Goal: Task Accomplishment & Management: Manage account settings

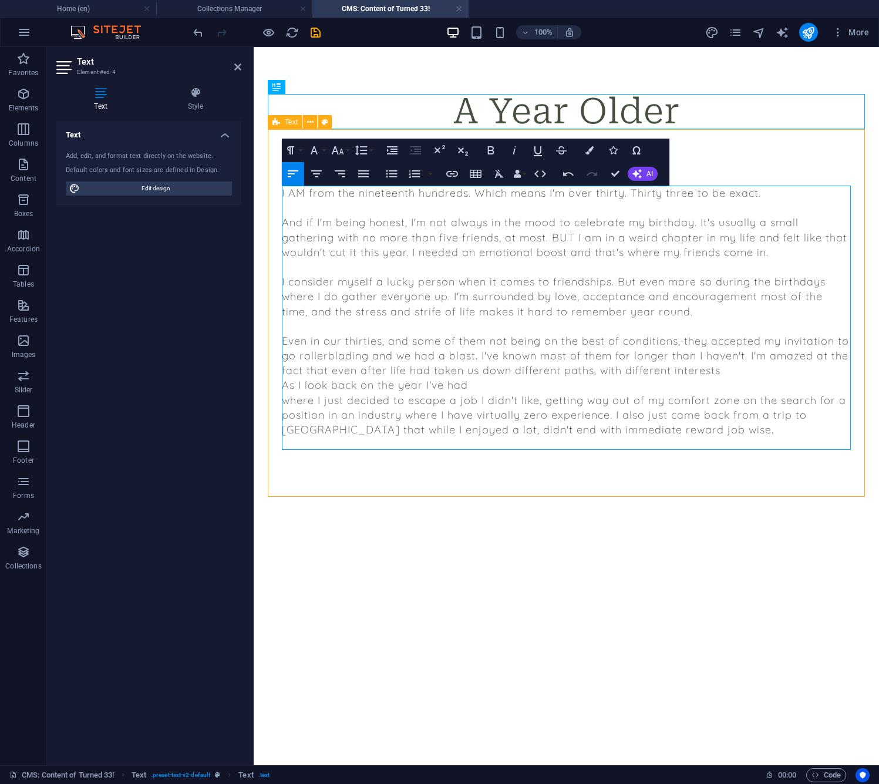
click at [671, 388] on p "As I look back on the year I've had" at bounding box center [566, 385] width 569 height 15
drag, startPoint x: 312, startPoint y: 369, endPoint x: 533, endPoint y: 372, distance: 220.9
click at [495, 369] on p "Even in our thirties, and some of them not being on the best of conditions, the…" at bounding box center [566, 356] width 569 height 45
click at [751, 370] on p "Even in our thirties, and some of them not being on the best of conditions, the…" at bounding box center [566, 356] width 569 height 45
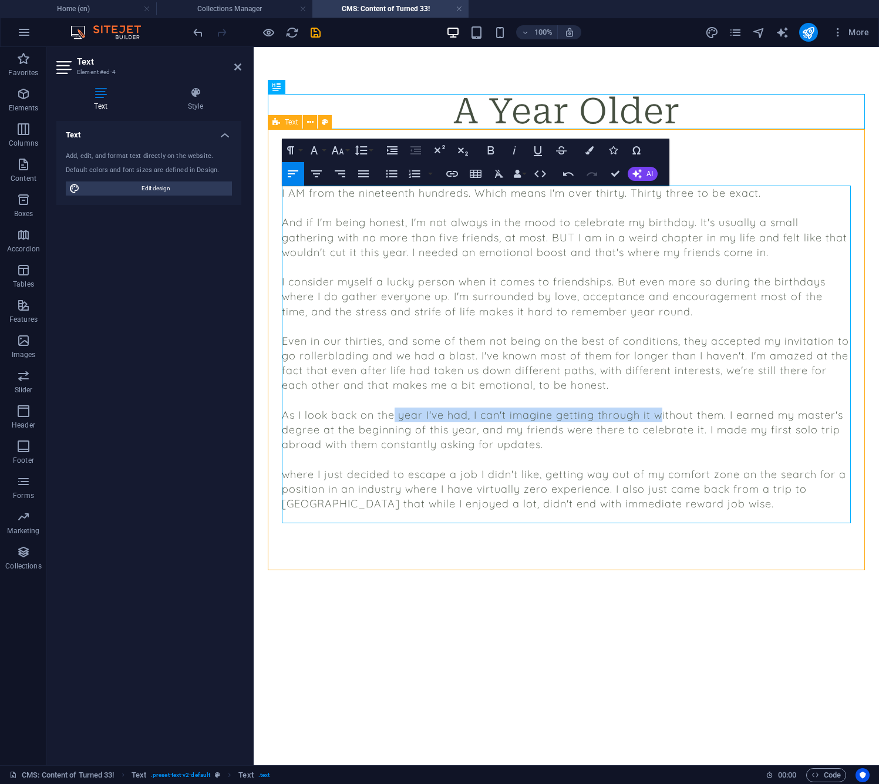
drag, startPoint x: 396, startPoint y: 413, endPoint x: 659, endPoint y: 413, distance: 263.2
click at [659, 413] on p "As I look back on the year I've had, I can't imagine getting through it without…" at bounding box center [566, 430] width 569 height 45
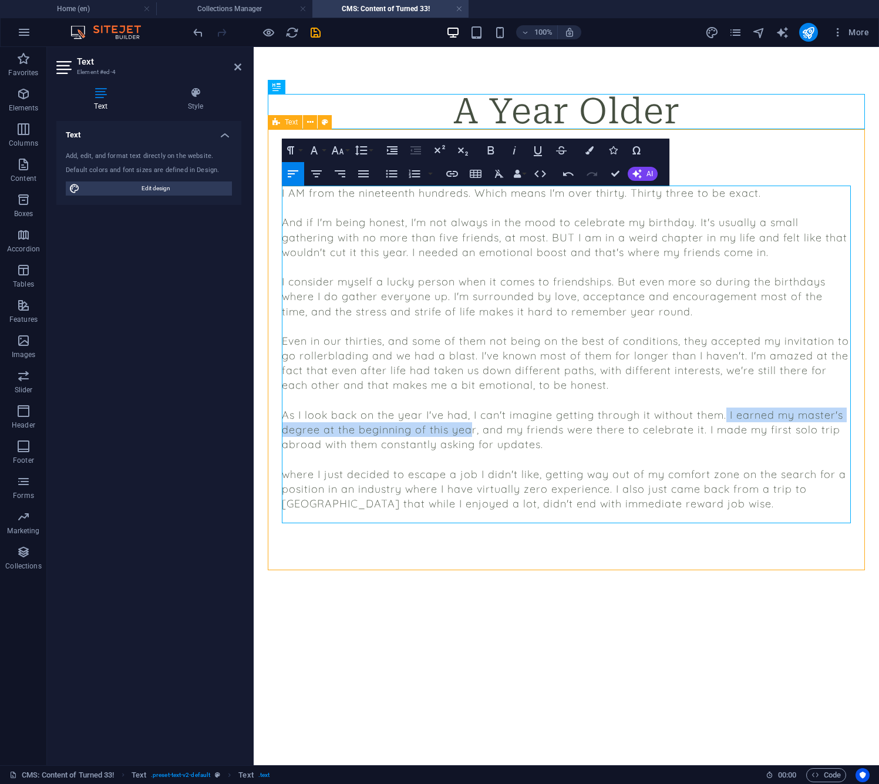
drag, startPoint x: 725, startPoint y: 414, endPoint x: 469, endPoint y: 428, distance: 256.5
click at [468, 428] on p "As I look back on the year I've had, I can't imagine getting through it without…" at bounding box center [566, 430] width 569 height 45
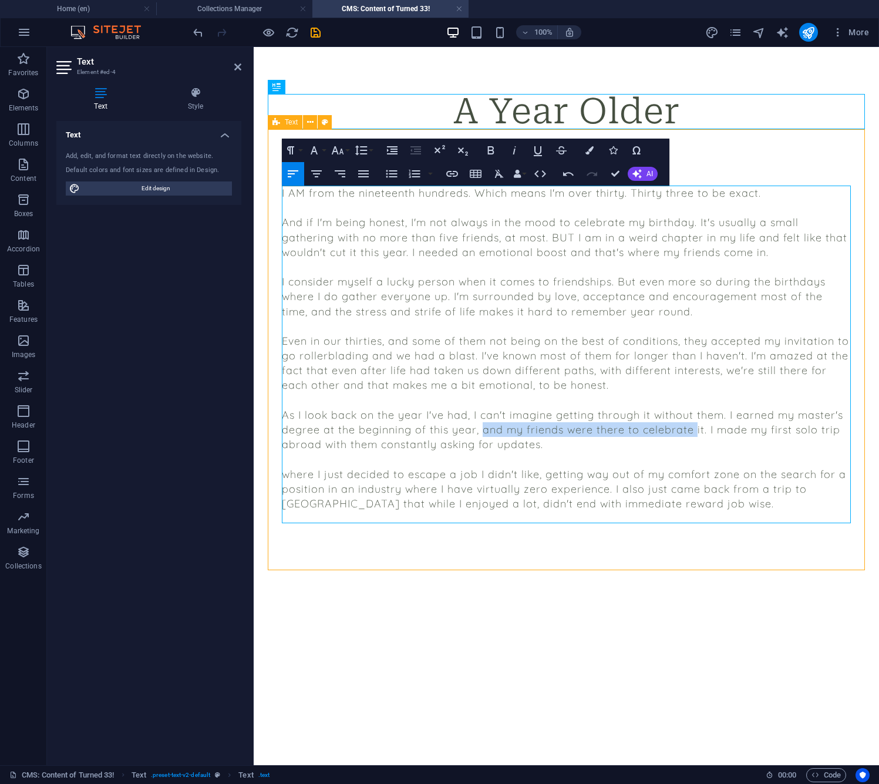
drag, startPoint x: 482, startPoint y: 429, endPoint x: 693, endPoint y: 429, distance: 211.5
click at [693, 429] on p "As I look back on the year I've had, I can't imagine getting through it without…" at bounding box center [566, 430] width 569 height 45
click at [707, 428] on p "As I look back on the year I've had, I can't imagine getting through it without…" at bounding box center [566, 430] width 569 height 45
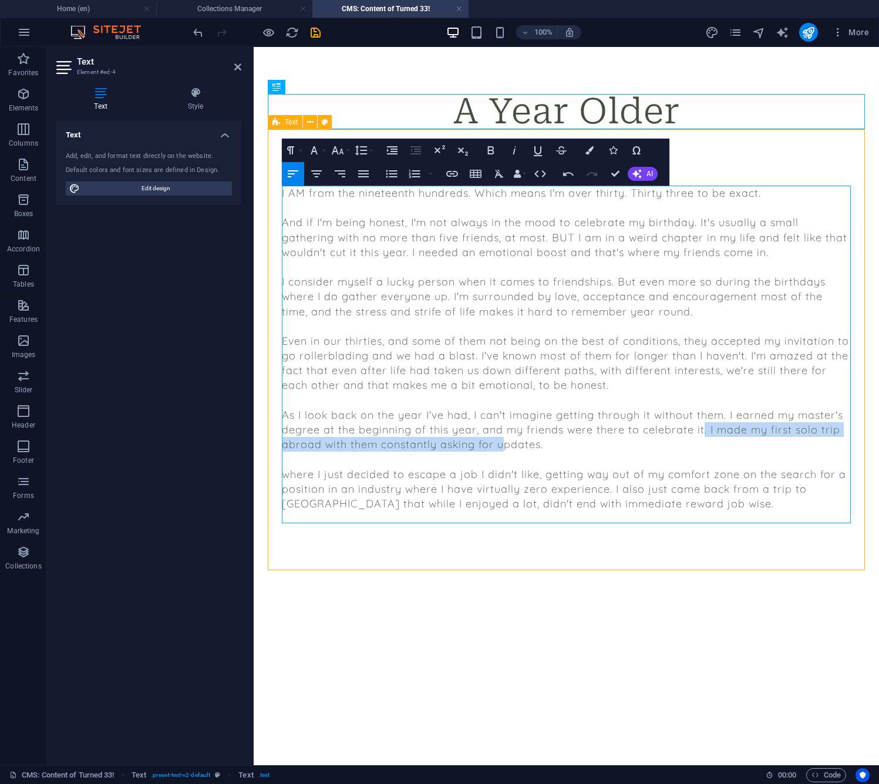
drag, startPoint x: 700, startPoint y: 428, endPoint x: 505, endPoint y: 438, distance: 195.3
click at [500, 438] on p "As I look back on the year I've had, I can't imagine getting through it without…" at bounding box center [566, 430] width 569 height 45
click at [552, 439] on p "As I look back on the year I've had, I can't imagine getting through it without…" at bounding box center [566, 430] width 569 height 45
click at [327, 443] on p "As I look back on the year I've had, I can't imagine getting through it without…" at bounding box center [566, 430] width 569 height 45
click at [703, 430] on p "As I look back on the year I've had, I can't imagine getting through it without…" at bounding box center [566, 430] width 569 height 45
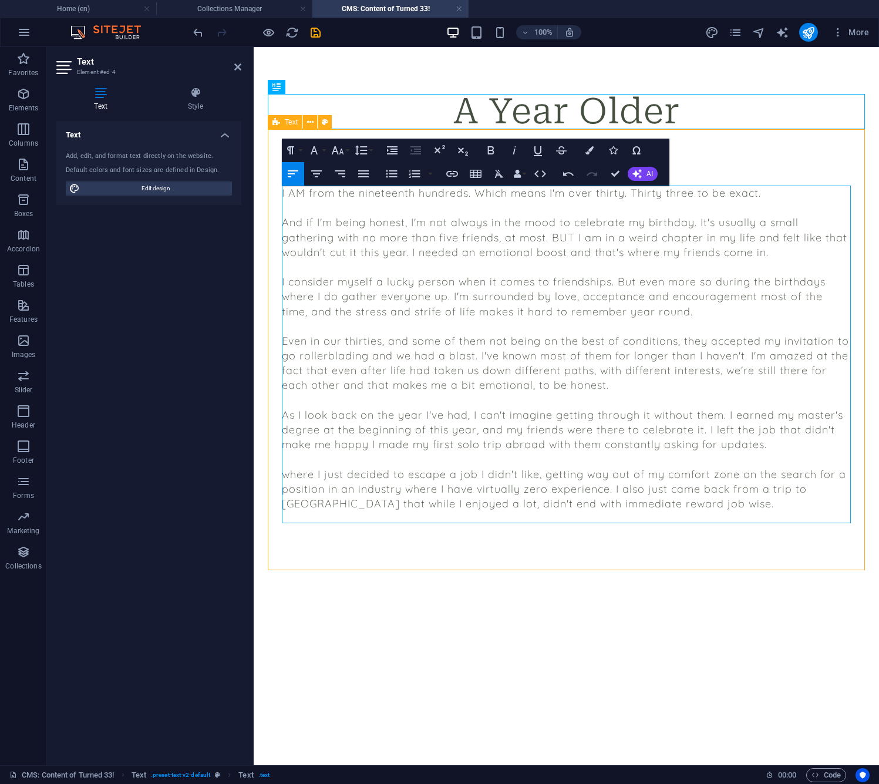
click at [711, 426] on p "As I look back on the year I've had, I can't imagine getting through it without…" at bounding box center [566, 430] width 569 height 45
click at [406, 441] on p "As I look back on the year I've had, I can't imagine getting through it without…" at bounding box center [566, 430] width 569 height 45
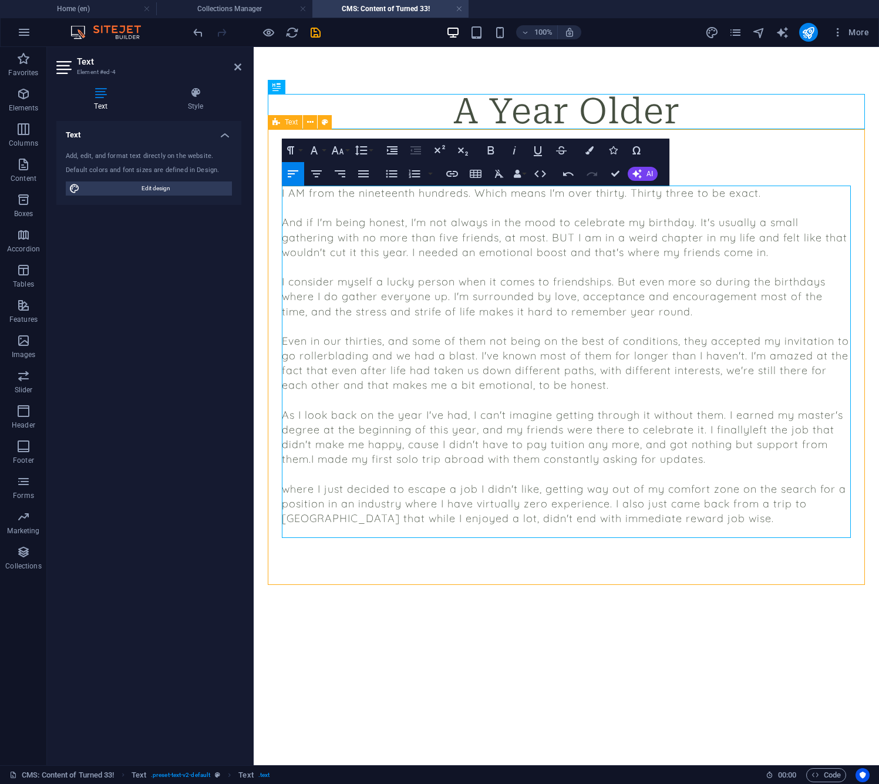
click at [517, 455] on p "As I look back on the year I've had, I can't imagine getting through it without…" at bounding box center [566, 437] width 569 height 59
drag, startPoint x: 509, startPoint y: 457, endPoint x: 503, endPoint y: 458, distance: 5.9
click at [509, 457] on p "As I look back on the year I've had, I can't imagine getting through it without…" at bounding box center [566, 437] width 569 height 59
drag, startPoint x: 560, startPoint y: 455, endPoint x: 735, endPoint y: 457, distance: 175.1
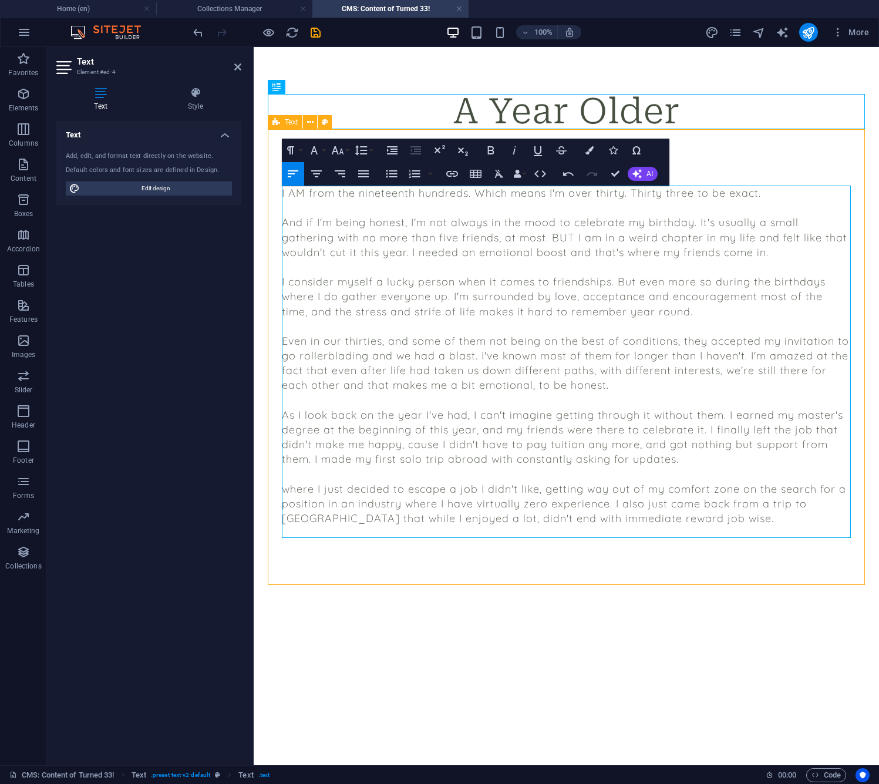
click at [735, 457] on p "As I look back on the year I've had, I can't imagine getting through it without…" at bounding box center [566, 437] width 569 height 59
drag, startPoint x: 324, startPoint y: 428, endPoint x: 473, endPoint y: 428, distance: 149.2
click at [473, 428] on p "As I look back on the year I've had, I can't imagine getting through it without…" at bounding box center [566, 437] width 569 height 59
drag, startPoint x: 671, startPoint y: 422, endPoint x: 751, endPoint y: 422, distance: 79.9
click at [751, 422] on p "As I look back on the year I've had, I can't imagine getting through it without…" at bounding box center [566, 437] width 569 height 59
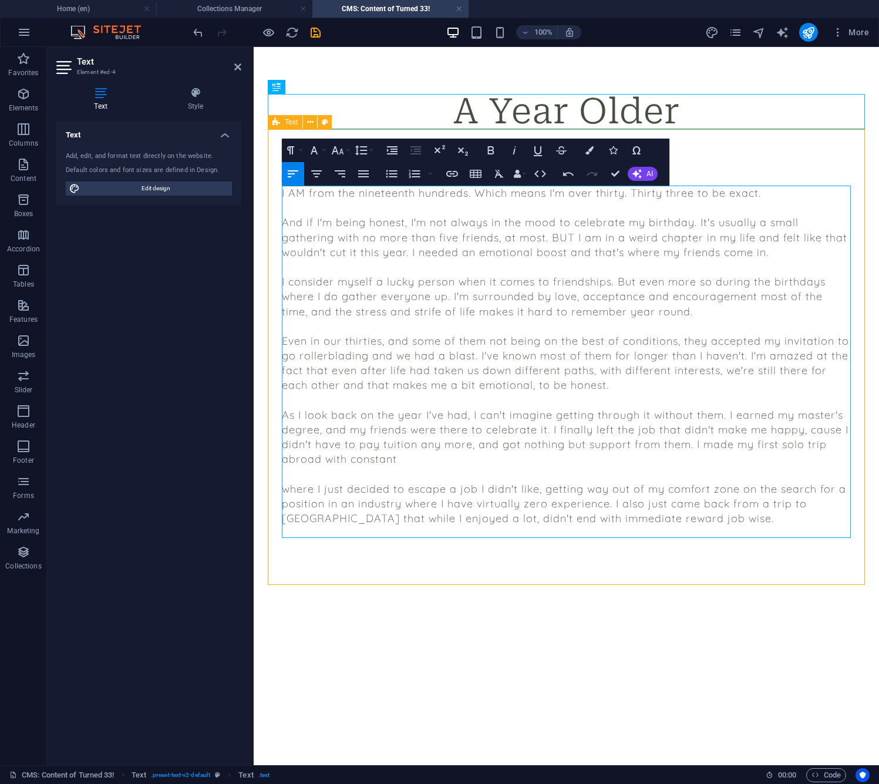
drag, startPoint x: 468, startPoint y: 441, endPoint x: 492, endPoint y: 447, distance: 24.8
click at [469, 441] on p "As I look back on the year I've had, I can't imagine getting through it without…" at bounding box center [566, 437] width 569 height 59
drag, startPoint x: 708, startPoint y: 443, endPoint x: 718, endPoint y: 456, distance: 15.9
click at [789, 443] on p "As I look back on the year I've had, I can't imagine getting through it without…" at bounding box center [566, 437] width 569 height 59
click at [644, 458] on p "As I look back on the year I've had, I can't imagine getting through it without…" at bounding box center [566, 437] width 569 height 59
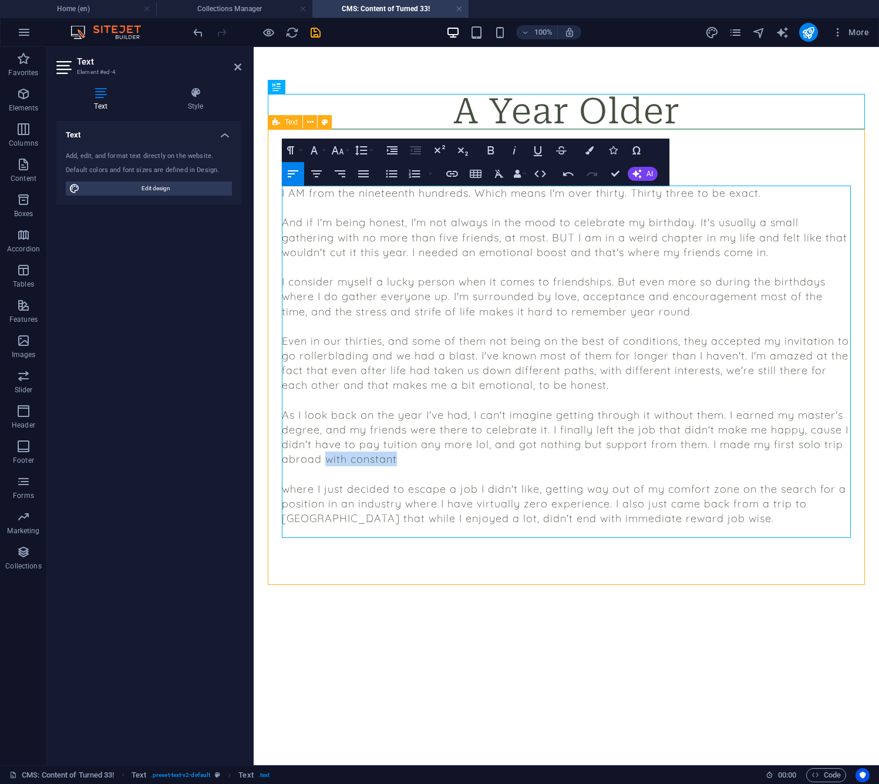
click at [325, 458] on p "As I look back on the year I've had, I can't imagine getting through it without…" at bounding box center [566, 437] width 569 height 59
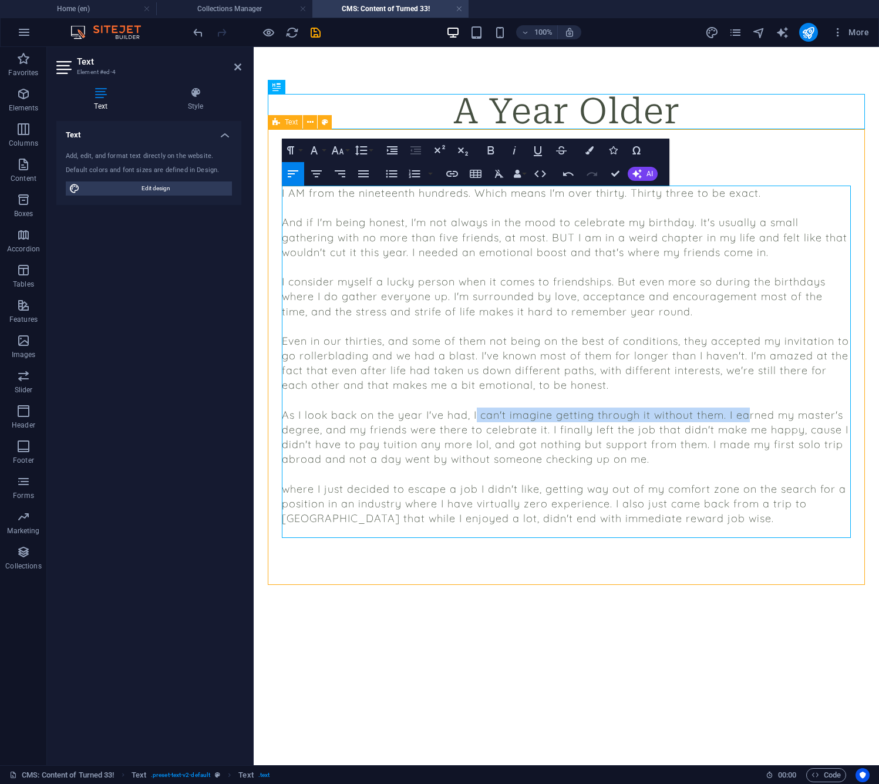
drag, startPoint x: 477, startPoint y: 416, endPoint x: 750, endPoint y: 414, distance: 272.6
click at [750, 414] on p "As I look back on the year I've had, I can't imagine getting through it without…" at bounding box center [566, 437] width 569 height 59
click at [341, 431] on p "As I look back on the year I've had, I can't imagine getting through it without…" at bounding box center [566, 437] width 569 height 59
click at [553, 427] on p "As I look back on the year I've had, I can't imagine getting through it without…" at bounding box center [566, 437] width 569 height 59
click at [723, 416] on p "As I look back on the year I've had, I can't imagine getting through it without…" at bounding box center [566, 437] width 569 height 59
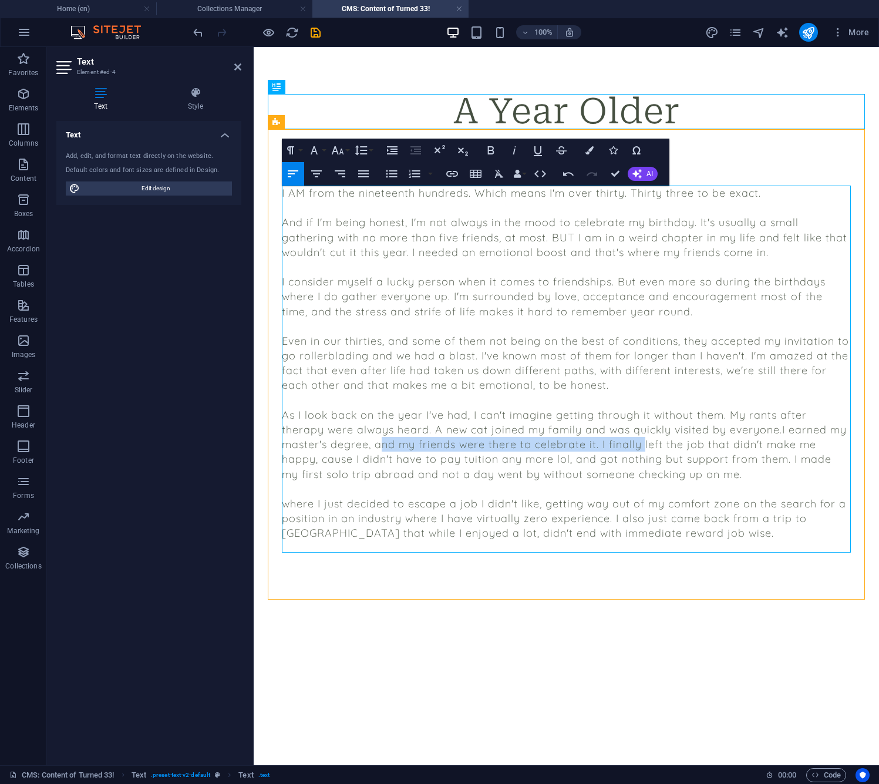
drag, startPoint x: 331, startPoint y: 447, endPoint x: 594, endPoint y: 440, distance: 263.3
click at [593, 440] on p "As I look back on the year I've had, I can't imagine getting through it without…" at bounding box center [566, 445] width 569 height 74
click at [609, 442] on p "As I look back on the year I've had, I can't imagine getting through it without…" at bounding box center [566, 445] width 569 height 74
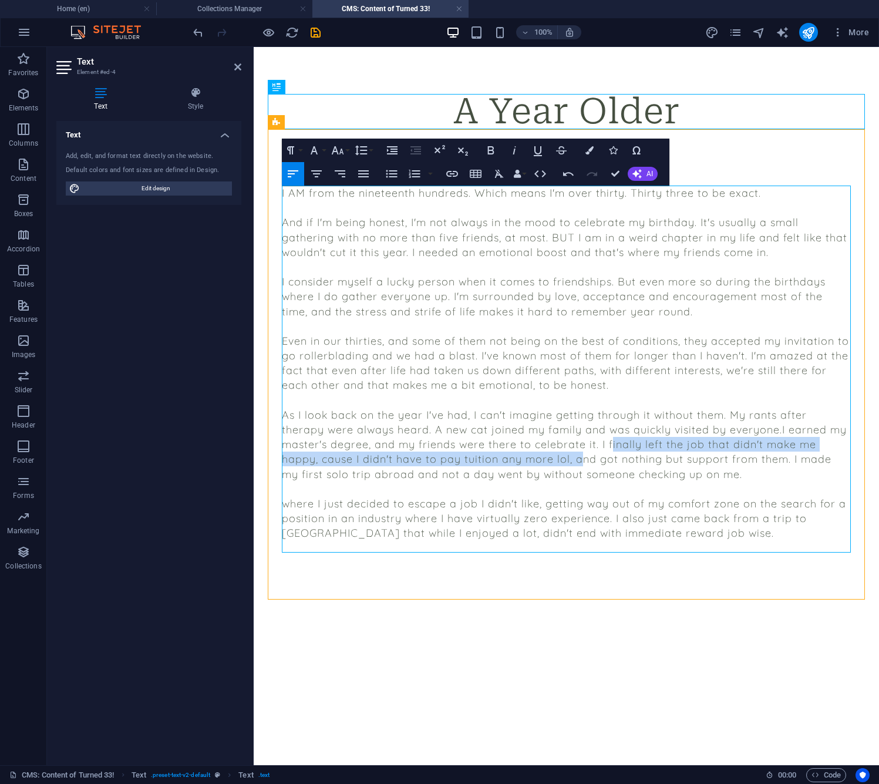
drag, startPoint x: 565, startPoint y: 441, endPoint x: 499, endPoint y: 451, distance: 65.9
click at [499, 451] on p "As I look back on the year I've had, I can't imagine getting through it without…" at bounding box center [566, 445] width 569 height 74
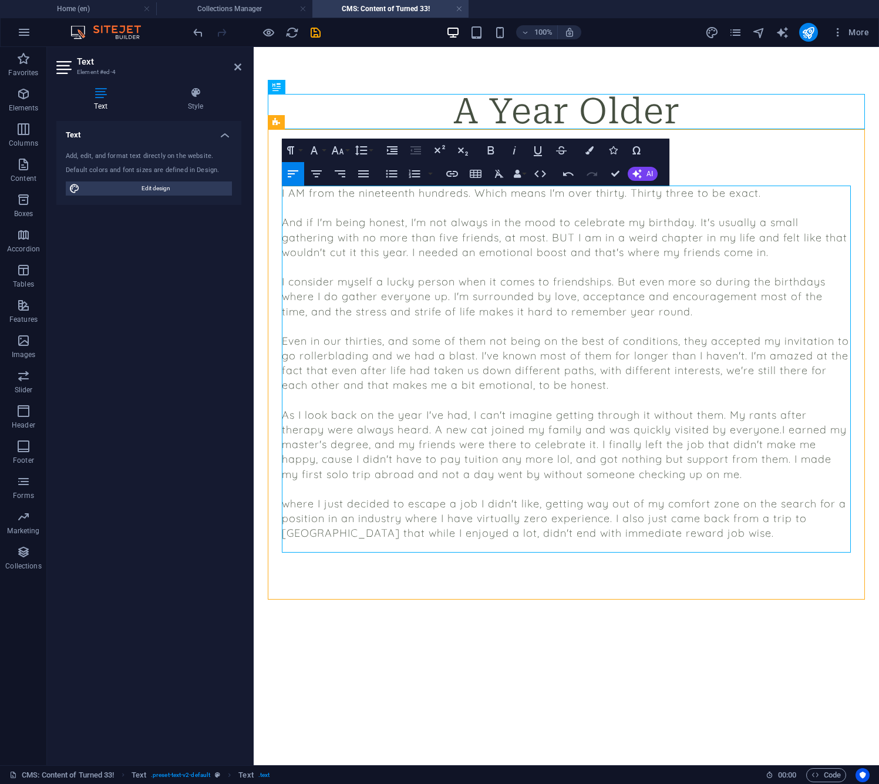
click at [518, 457] on p "As I look back on the year I've had, I can't imagine getting through it without…" at bounding box center [566, 445] width 569 height 74
drag, startPoint x: 489, startPoint y: 458, endPoint x: 558, endPoint y: 492, distance: 77.0
click at [489, 459] on p "As I look back on the year I've had, I can't imagine getting through it without…" at bounding box center [566, 445] width 569 height 74
drag, startPoint x: 713, startPoint y: 456, endPoint x: 715, endPoint y: 466, distance: 10.3
click at [715, 466] on p "As I look back on the year I've had, I can't imagine getting through it without…" at bounding box center [566, 445] width 569 height 74
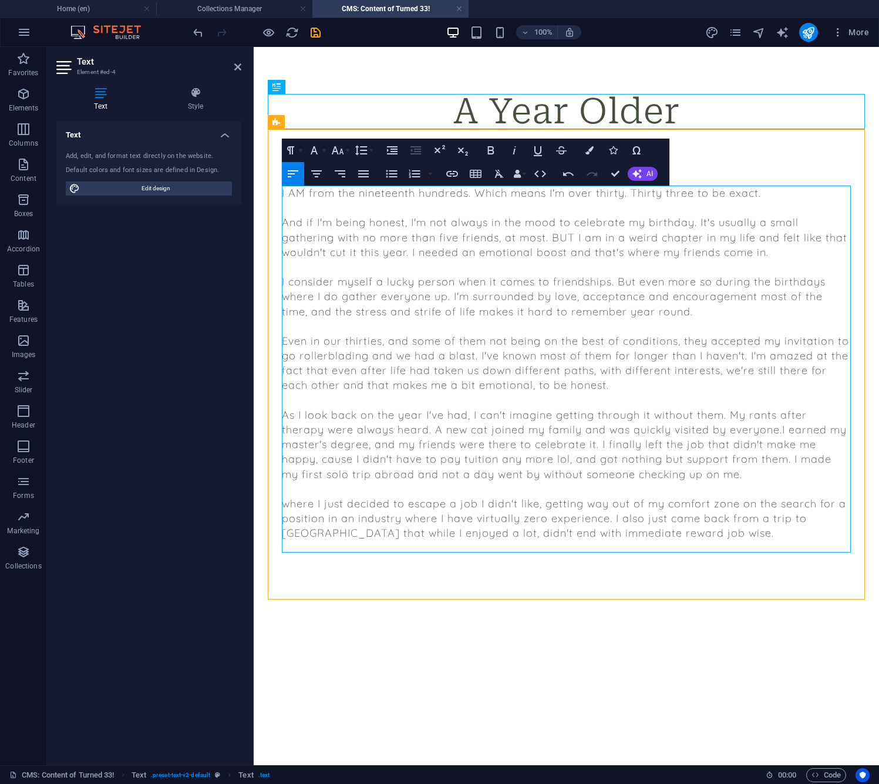
click at [488, 499] on p "where I just decided to escape a job I didn't like, getting way out of my comfo…" at bounding box center [566, 518] width 569 height 45
drag, startPoint x: 441, startPoint y: 474, endPoint x: 607, endPoint y: 476, distance: 166.3
click at [599, 476] on p "As I look back on the year I've had, I can't imagine getting through it without…" at bounding box center [566, 445] width 569 height 74
click at [664, 482] on p at bounding box center [566, 489] width 569 height 15
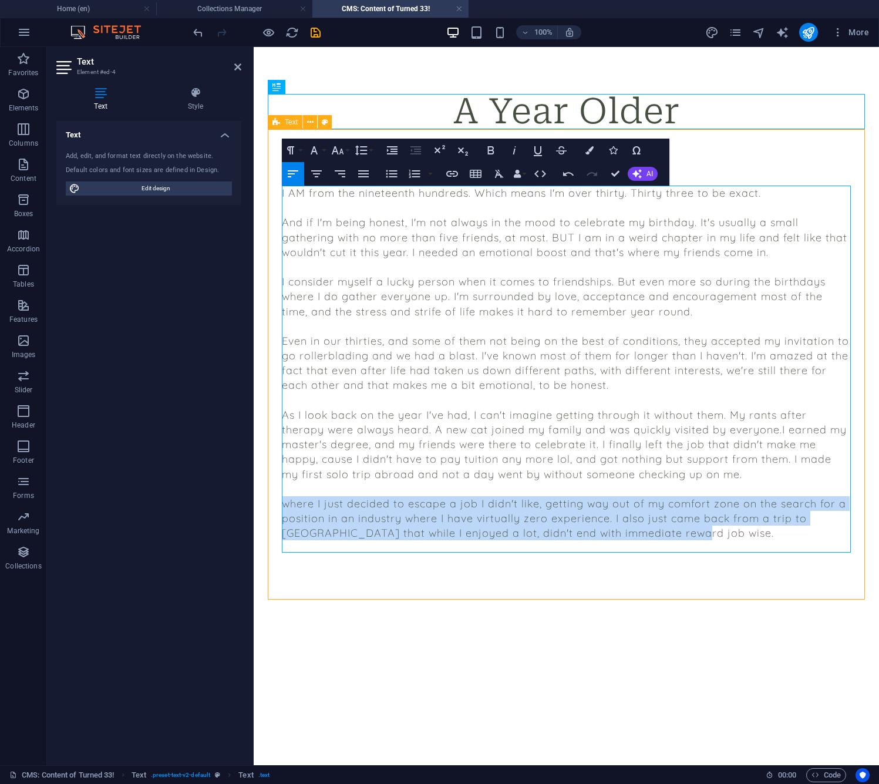
drag, startPoint x: 683, startPoint y: 529, endPoint x: 273, endPoint y: 502, distance: 410.3
click at [273, 502] on div "I AM from the nineteenth hundreds. Which means I'm over thirty. Thirty three to…" at bounding box center [566, 365] width 597 height 473
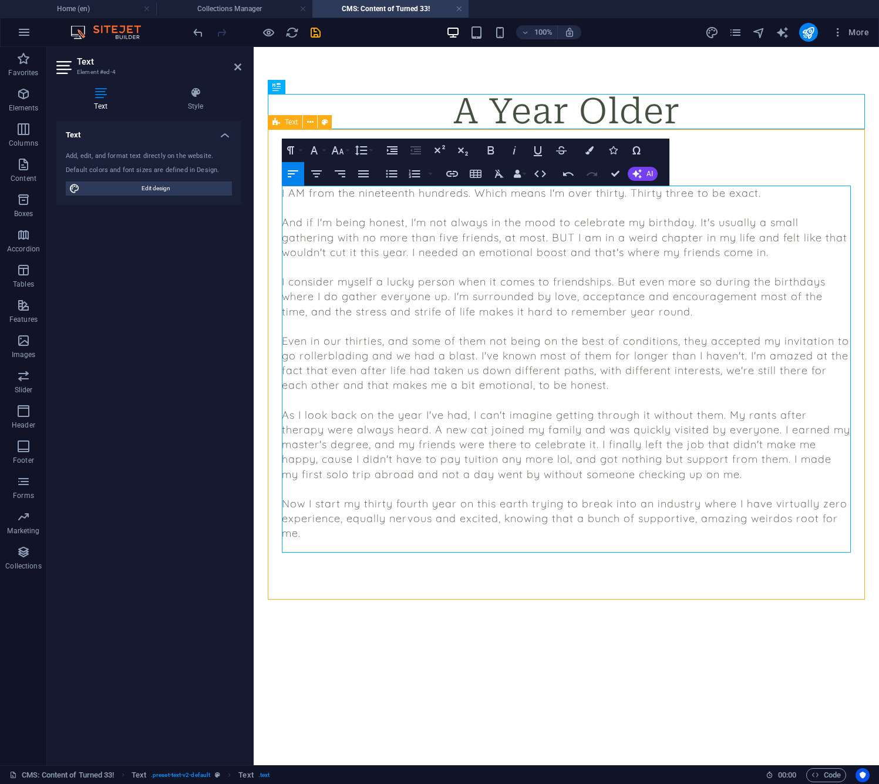
click at [477, 355] on p "Even in our thirties, and some of them not being on the best of conditions, the…" at bounding box center [566, 363] width 569 height 59
click at [479, 356] on p "Even in our thirties, and some of them not being on the best of conditions, the…" at bounding box center [566, 363] width 569 height 59
click at [658, 355] on p "Even in our thirties, and some of them not being on the best of conditions, the…" at bounding box center [566, 363] width 569 height 59
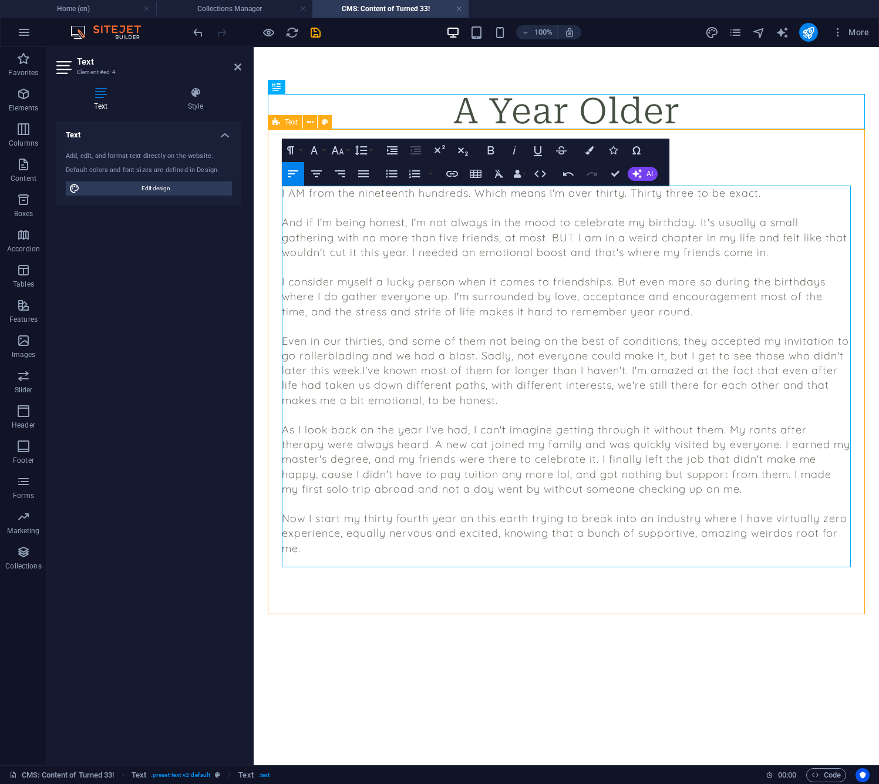
click at [634, 367] on p "Even in our thirties, and some of them not being on the best of conditions, the…" at bounding box center [566, 371] width 569 height 74
drag, startPoint x: 451, startPoint y: 430, endPoint x: 622, endPoint y: 435, distance: 171.0
click at [590, 434] on p "As I look back on the year I've had, I can't imagine getting through it without…" at bounding box center [566, 459] width 569 height 74
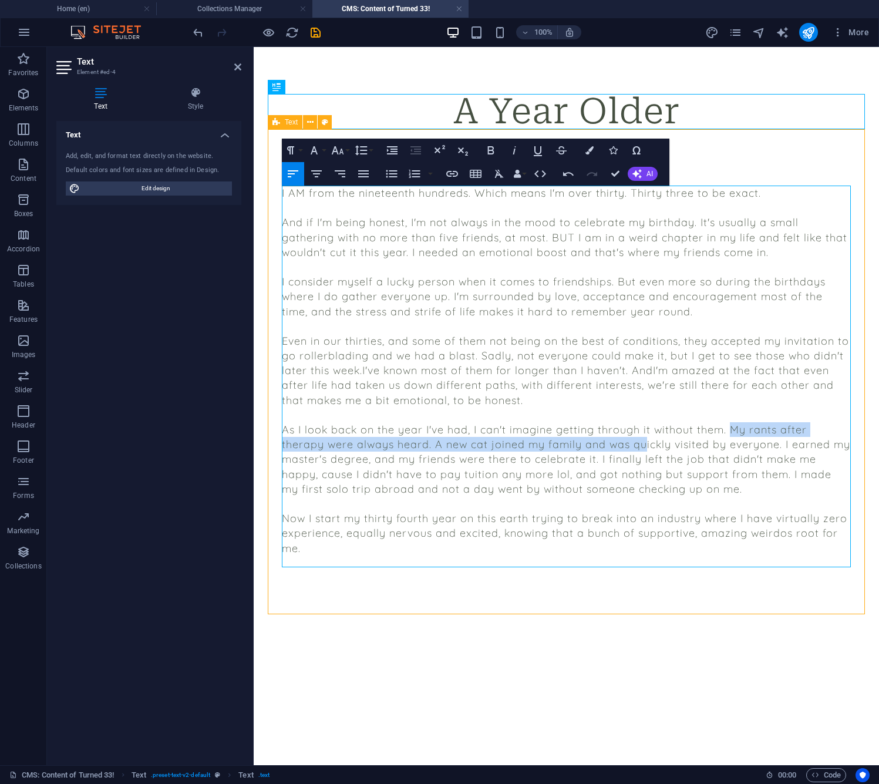
drag, startPoint x: 727, startPoint y: 428, endPoint x: 594, endPoint y: 443, distance: 133.6
click at [597, 441] on p "As I look back on the year I've had, I can't imagine getting through it without…" at bounding box center [566, 459] width 569 height 74
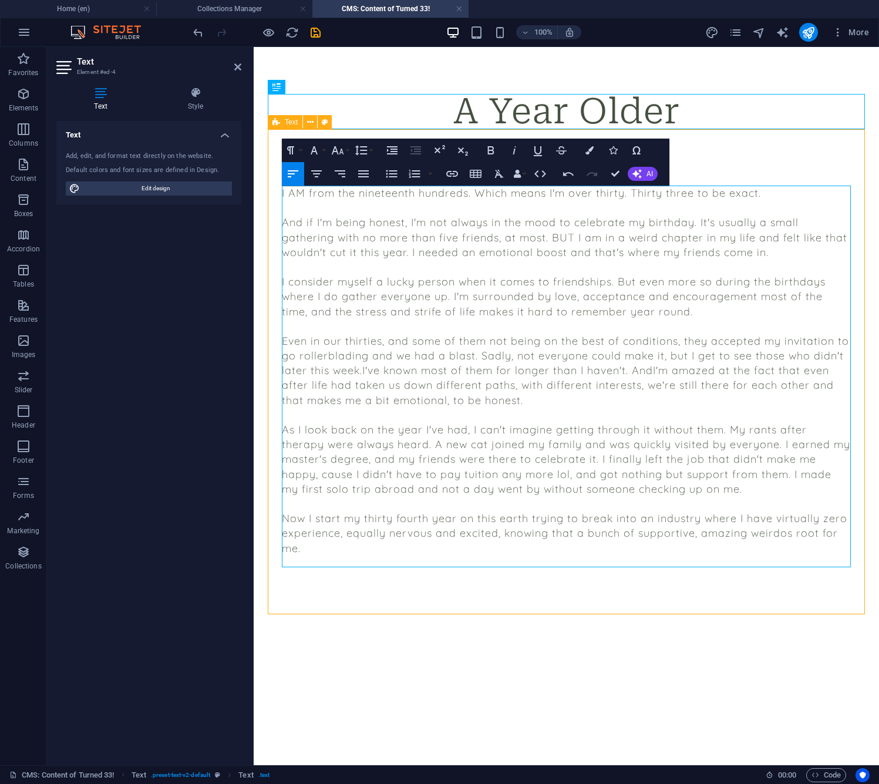
click at [376, 460] on p "As I look back on the year I've had, I can't imagine getting through it without…" at bounding box center [566, 459] width 569 height 74
drag, startPoint x: 550, startPoint y: 441, endPoint x: 710, endPoint y: 442, distance: 159.2
click at [700, 442] on p "As I look back on the year I've had, I can't imagine getting through it without…" at bounding box center [566, 459] width 569 height 74
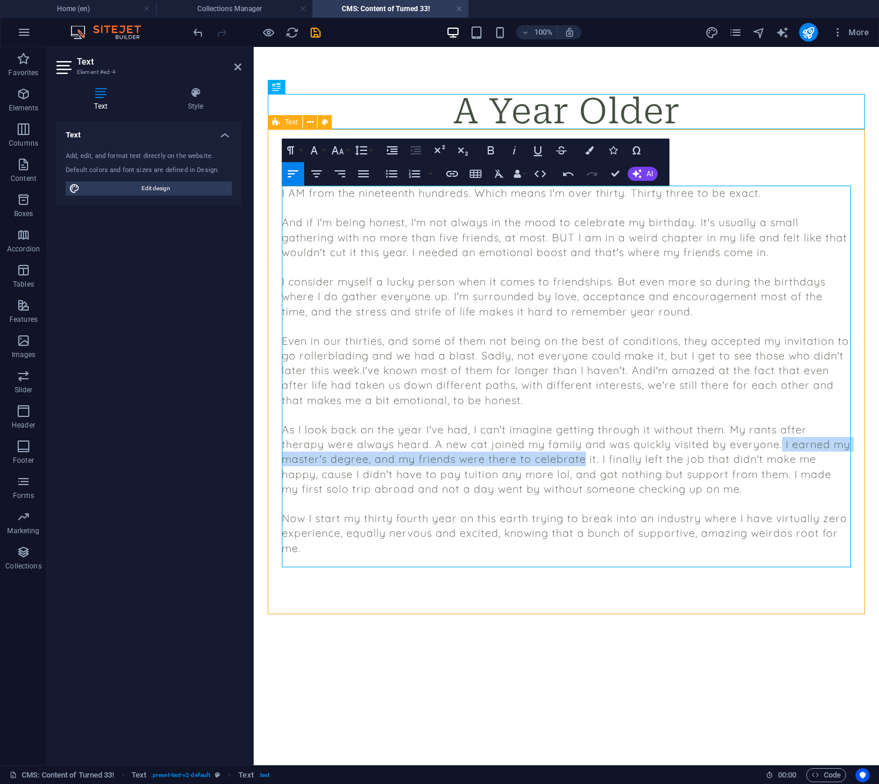
drag, startPoint x: 735, startPoint y: 441, endPoint x: 625, endPoint y: 451, distance: 110.3
click at [534, 451] on p "As I look back on the year I've had, I can't imagine getting through it without…" at bounding box center [566, 459] width 569 height 74
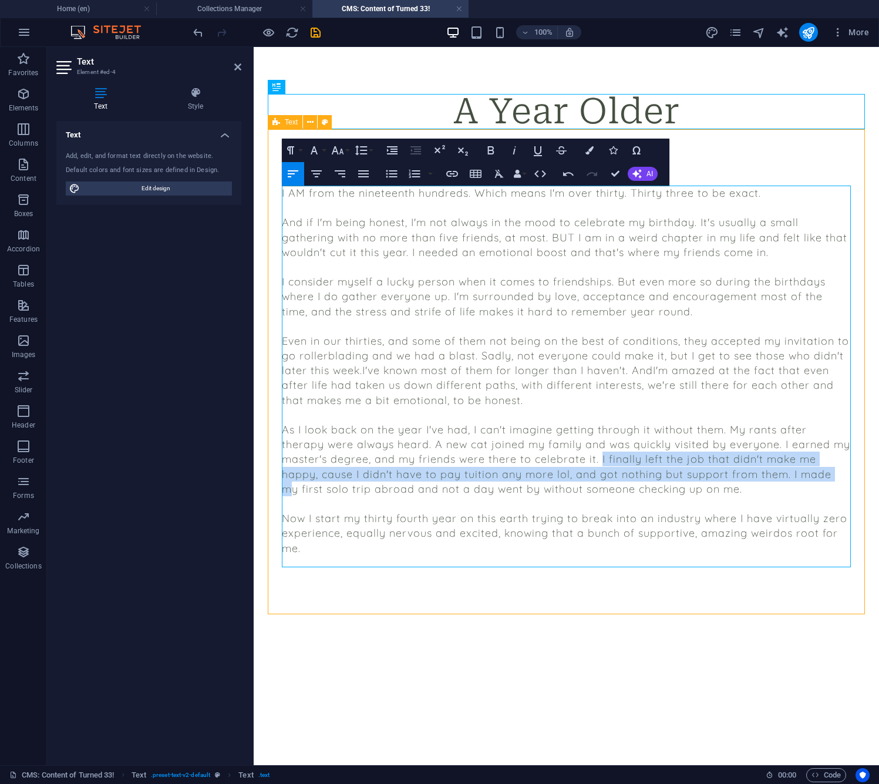
drag, startPoint x: 551, startPoint y: 456, endPoint x: 756, endPoint y: 465, distance: 205.2
click at [756, 465] on p "As I look back on the year I've had, I can't imagine getting through it without…" at bounding box center [566, 459] width 569 height 74
click at [388, 473] on p "As I look back on the year I've had, I can't imagine getting through it without…" at bounding box center [566, 459] width 569 height 74
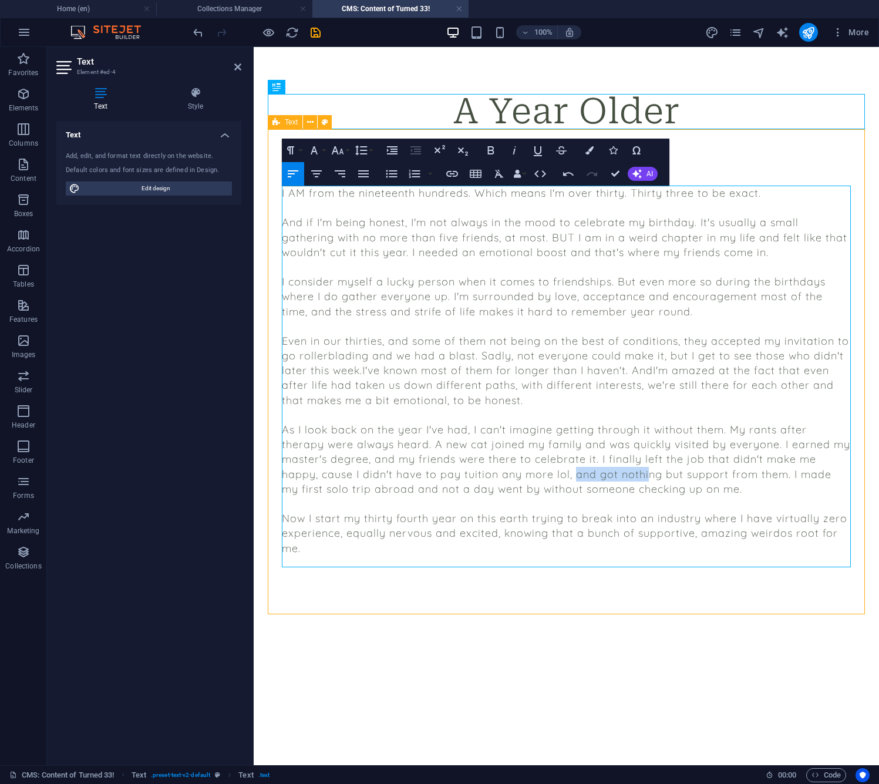
drag, startPoint x: 495, startPoint y: 471, endPoint x: 567, endPoint y: 471, distance: 72.3
click at [567, 471] on p "As I look back on the year I've had, I can't imagine getting through it without…" at bounding box center [566, 459] width 569 height 74
drag, startPoint x: 621, startPoint y: 472, endPoint x: 712, endPoint y: 472, distance: 90.5
click at [712, 472] on p "As I look back on the year I've had, I can't imagine getting through it without…" at bounding box center [566, 459] width 569 height 74
click at [740, 471] on p "As I look back on the year I've had, I can't imagine getting through it without…" at bounding box center [566, 459] width 569 height 74
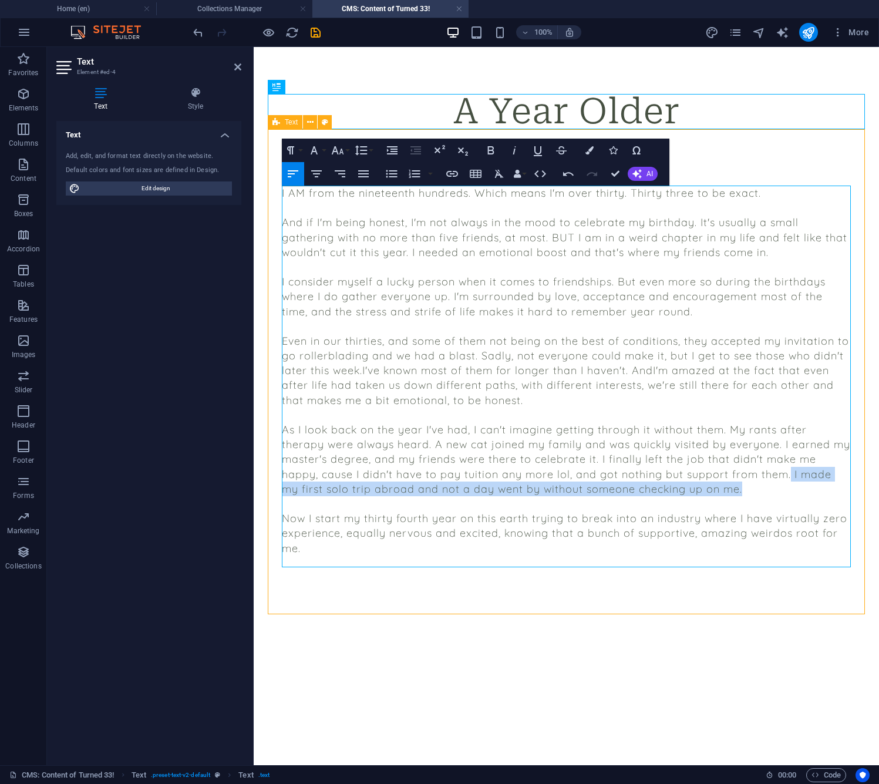
drag, startPoint x: 707, startPoint y: 473, endPoint x: 708, endPoint y: 488, distance: 14.8
click at [708, 486] on p "As I look back on the year I've had, I can't imagine getting through it without…" at bounding box center [566, 459] width 569 height 74
click at [712, 490] on p "As I look back on the year I've had, I can't imagine getting through it without…" at bounding box center [566, 459] width 569 height 74
drag, startPoint x: 345, startPoint y: 488, endPoint x: 496, endPoint y: 487, distance: 151.6
click at [495, 487] on p "As I look back on the year I've had, I can't imagine getting through it without…" at bounding box center [566, 459] width 569 height 74
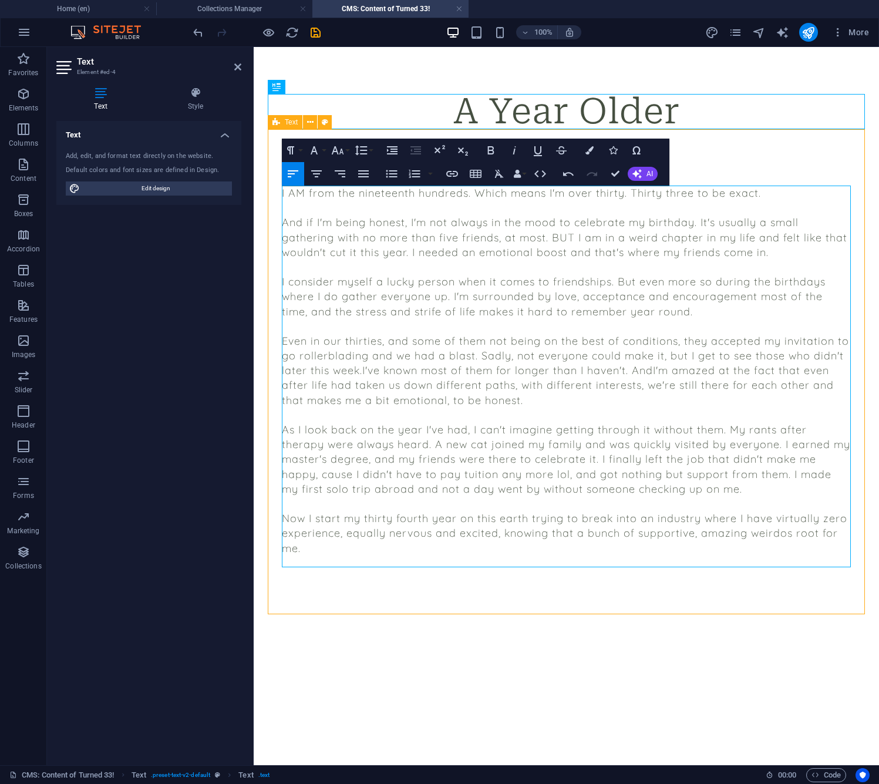
click at [502, 501] on p at bounding box center [566, 503] width 569 height 15
drag, startPoint x: 305, startPoint y: 517, endPoint x: 426, endPoint y: 520, distance: 121.6
click at [426, 520] on p "Now I start my thirty fourth year on this earth trying to break into an industr…" at bounding box center [566, 533] width 569 height 45
click at [472, 517] on p "Now I start my thirty fourth year on this earth trying to break into an industr…" at bounding box center [566, 533] width 569 height 45
click at [454, 515] on p "Now I start my thirty fourth year on this earth trying to break into an industr…" at bounding box center [566, 533] width 569 height 45
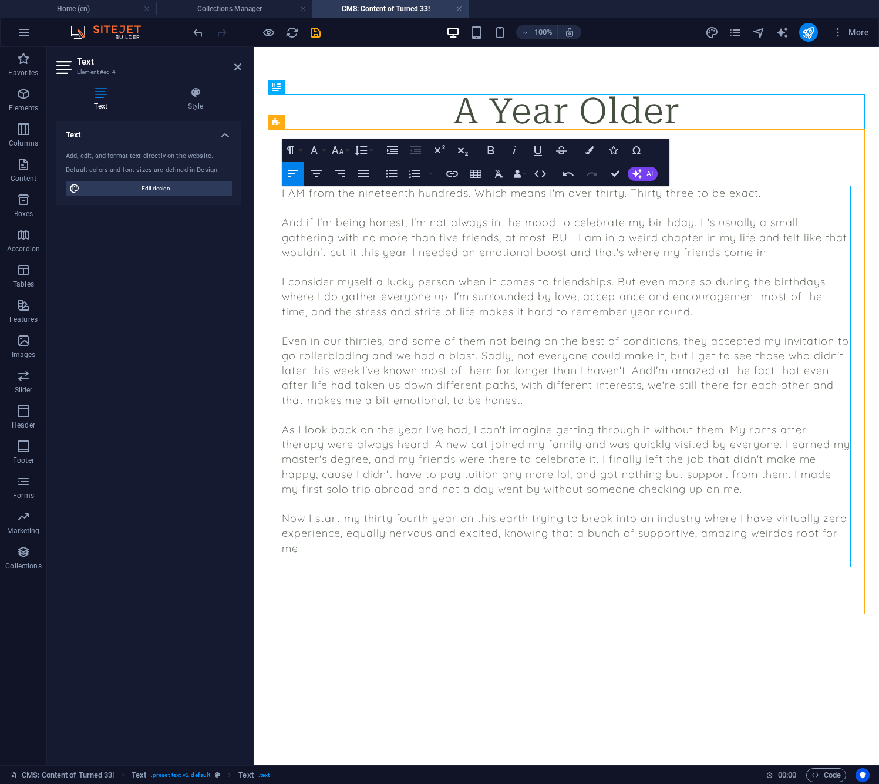
click at [442, 642] on div "A Year Older I AM from the nineteenth hundreds. Which means I'm over thirty. Th…" at bounding box center [567, 355] width 626 height 617
click at [431, 548] on p "Now I start my thirty fourth year on this earth trying to break into an industr…" at bounding box center [566, 533] width 569 height 45
click at [419, 546] on p "Now I start my thirty fourth year on this earth trying to break into an industr…" at bounding box center [566, 533] width 569 height 45
click at [536, 550] on p "Now I start my thirty fourth year on this earth trying to break into an industr…" at bounding box center [566, 533] width 569 height 45
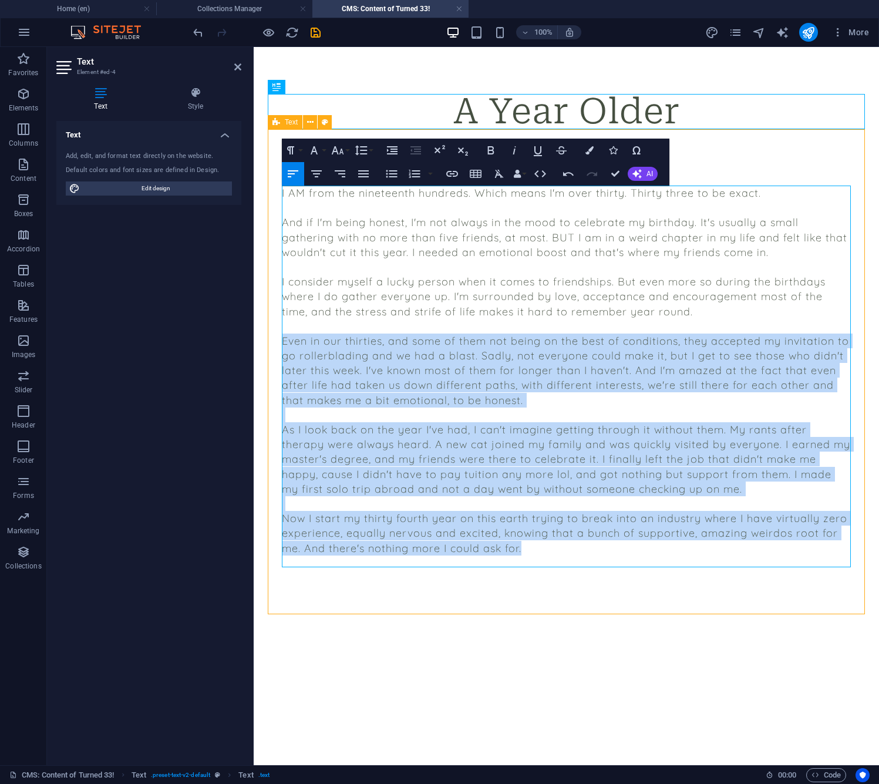
drag, startPoint x: 534, startPoint y: 547, endPoint x: 273, endPoint y: 344, distance: 331.5
click at [273, 343] on div "I AM from the nineteenth hundreds. Which means I'm over thirty. Thirty three to…" at bounding box center [566, 373] width 597 height 488
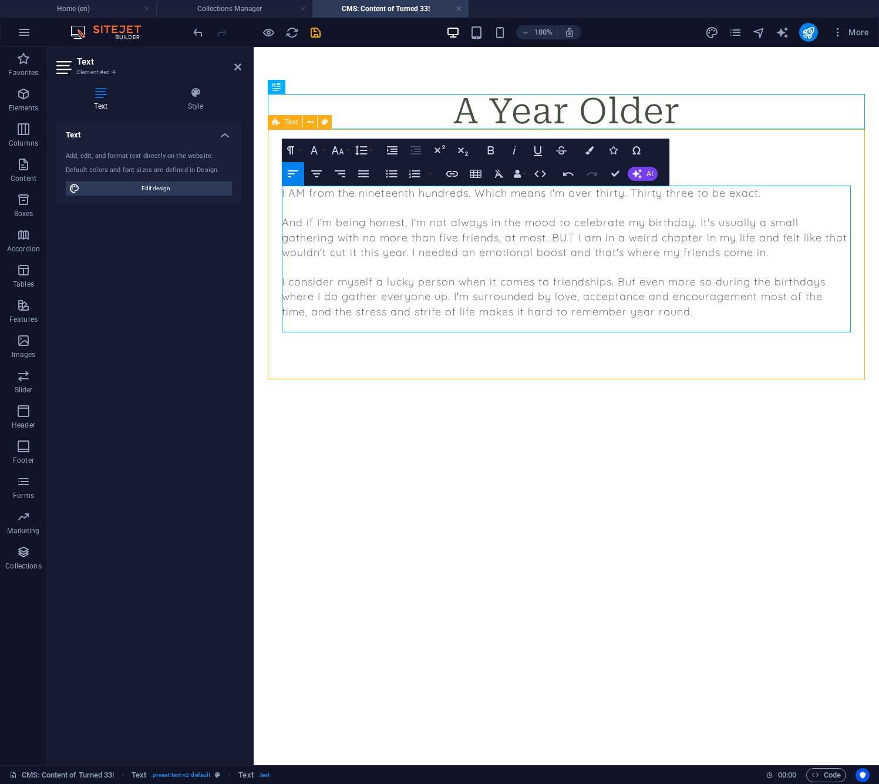
click at [317, 348] on div "I AM from the nineteenth hundreds. Which means I'm over thirty. Thirty three to…" at bounding box center [566, 254] width 597 height 251
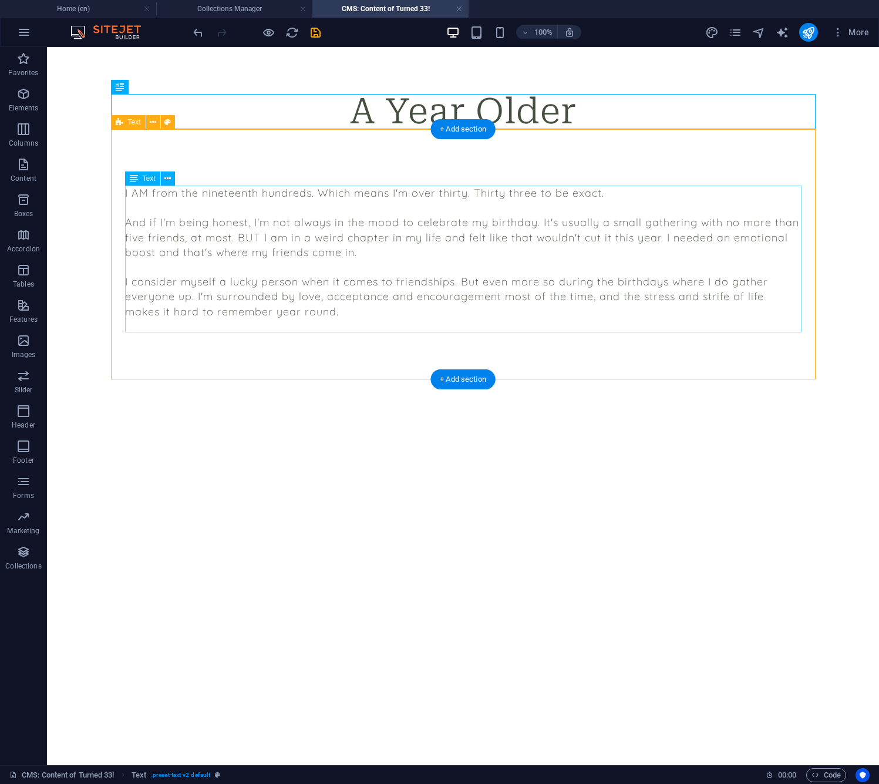
click at [343, 240] on div "I AM from the nineteenth hundreds. Which means I'm over thirty. Thirty three to…" at bounding box center [463, 260] width 677 height 148
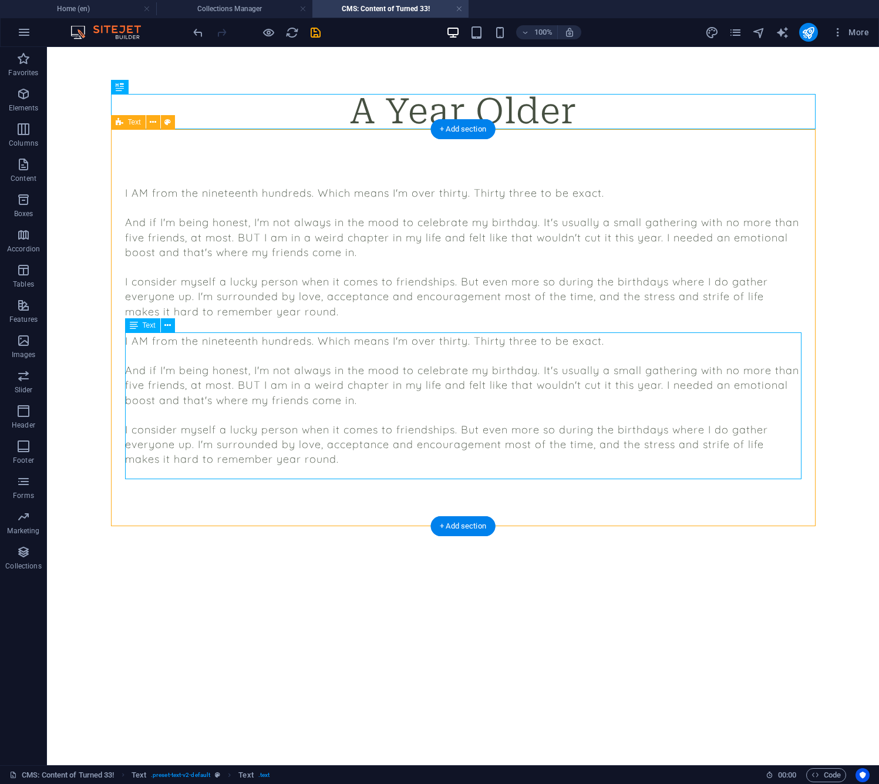
click at [250, 388] on div "I AM from the nineteenth hundreds. Which means I'm over thirty. Thirty three to…" at bounding box center [463, 408] width 677 height 148
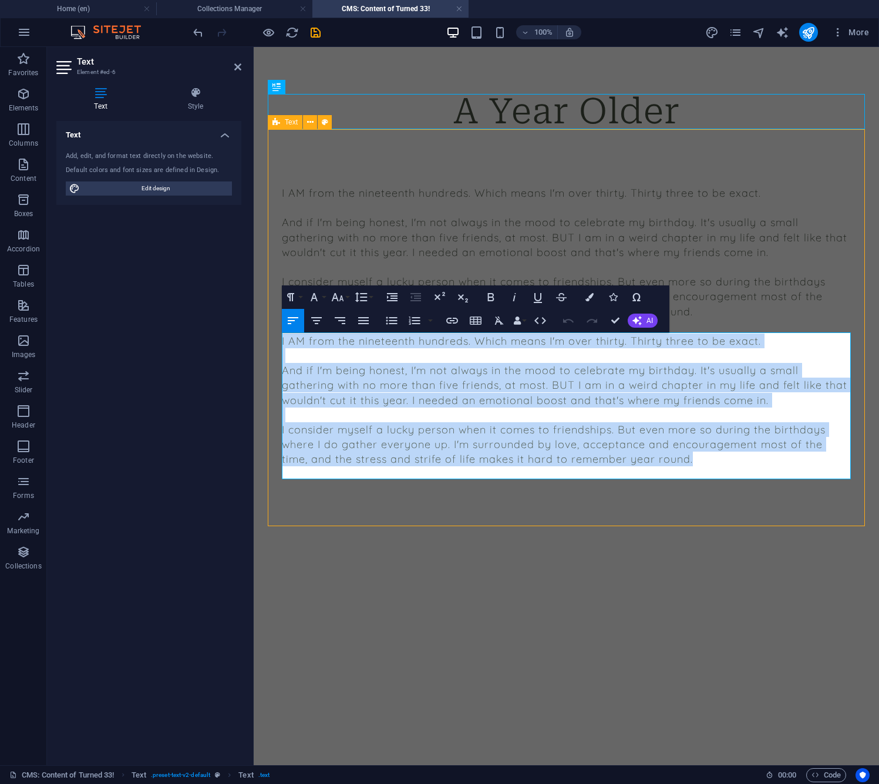
drag, startPoint x: 671, startPoint y: 454, endPoint x: 214, endPoint y: 309, distance: 478.9
click at [254, 309] on html "Skip to main content A Year Older I AM from the nineteenth hundreds. Which mean…" at bounding box center [567, 311] width 626 height 529
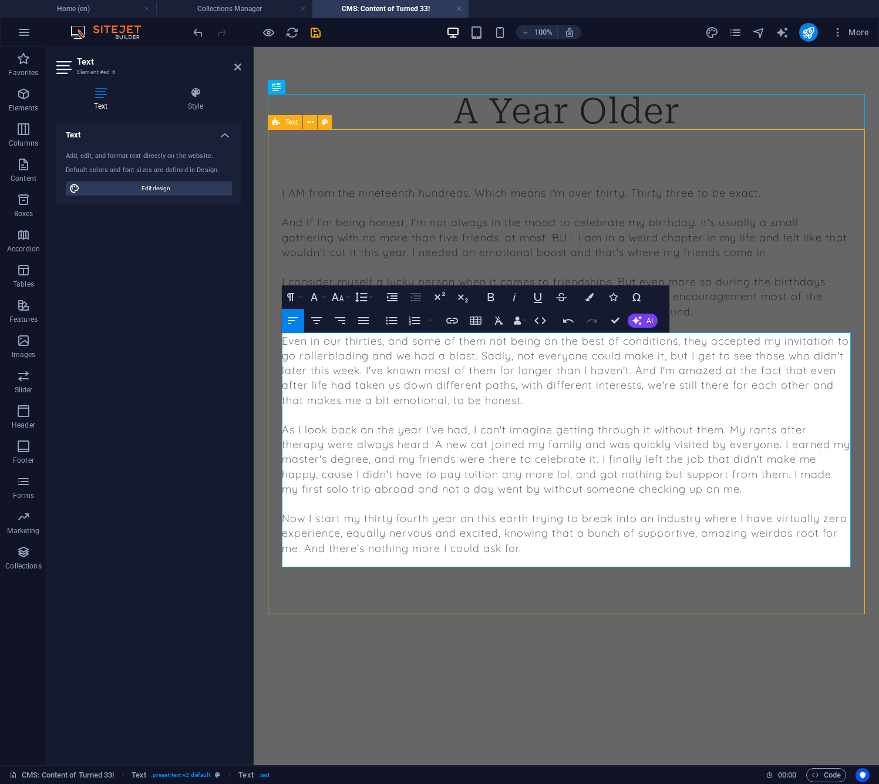
click at [450, 600] on div "I AM from the nineteenth hundreds. Which means I'm over thirty. Thirty three to…" at bounding box center [566, 373] width 597 height 488
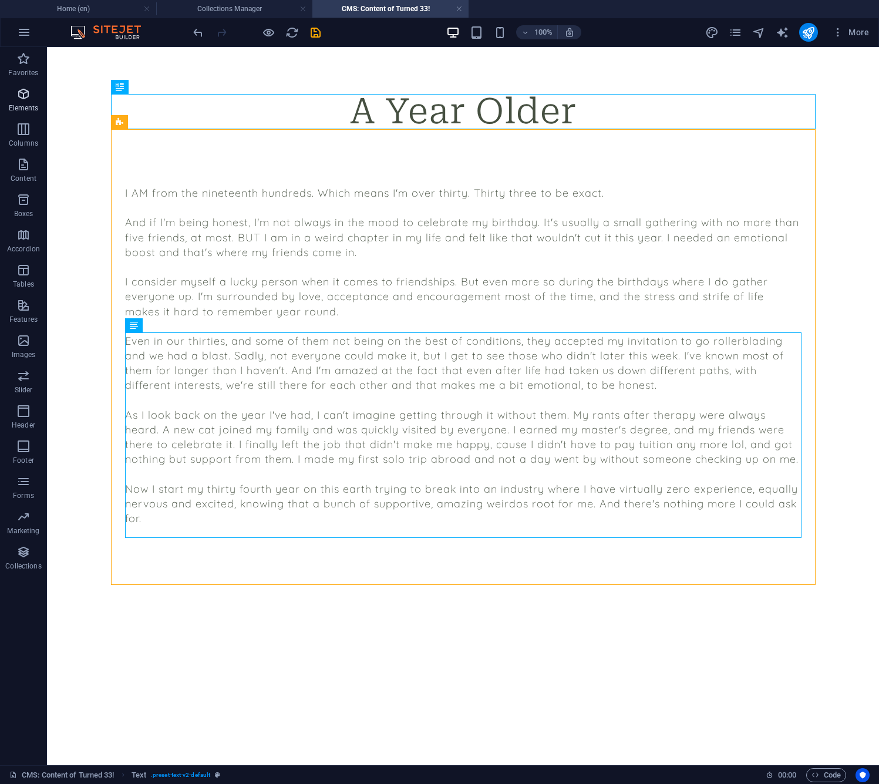
click at [23, 92] on icon "button" at bounding box center [23, 94] width 14 height 14
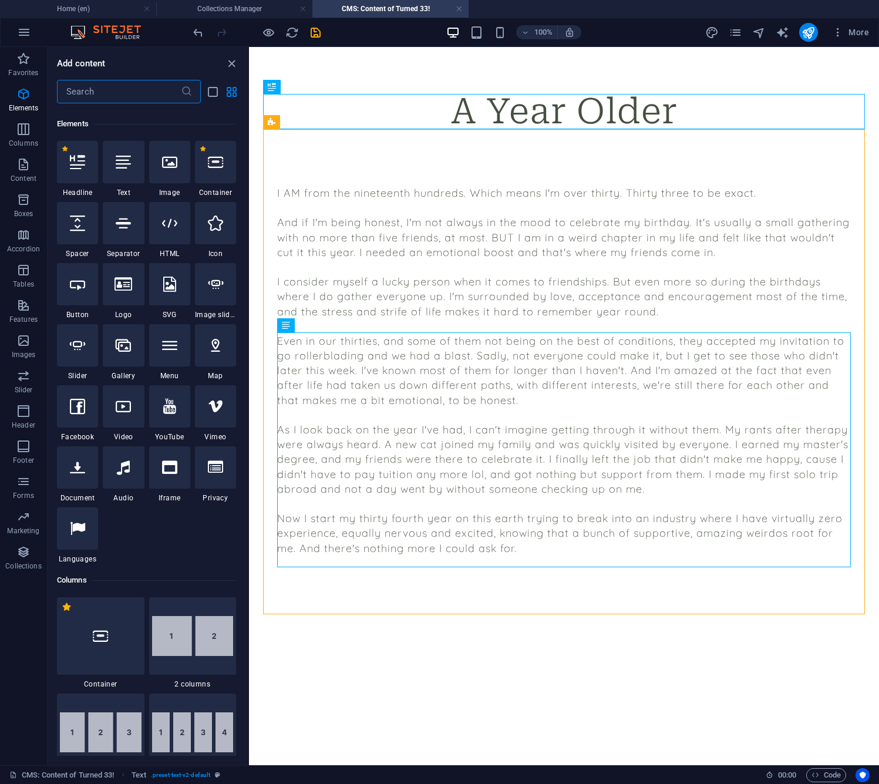
scroll to position [125, 0]
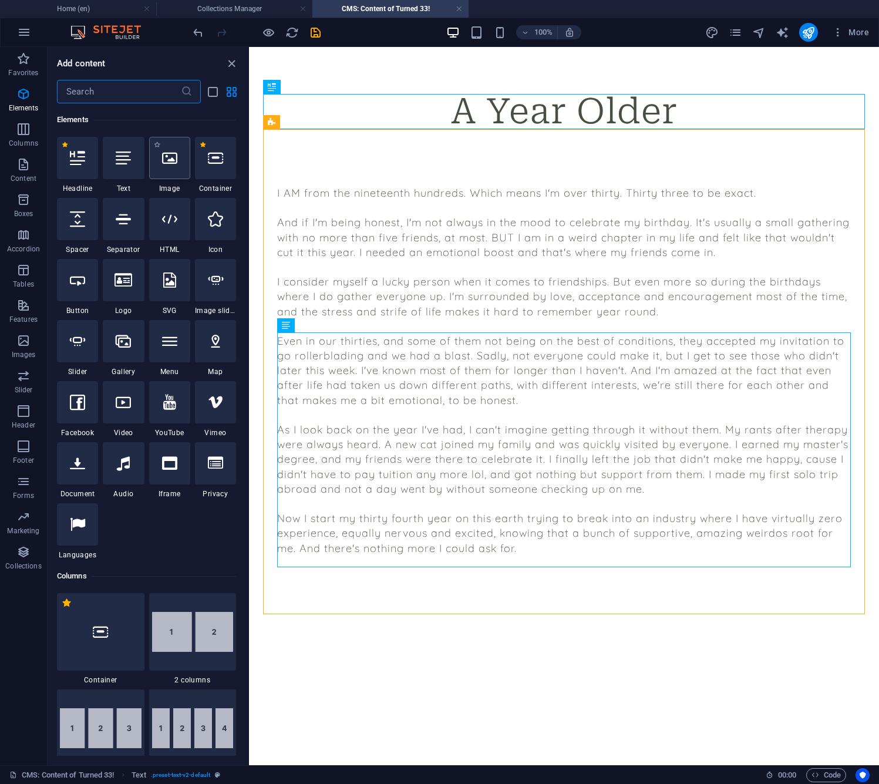
click at [170, 160] on icon at bounding box center [169, 157] width 15 height 15
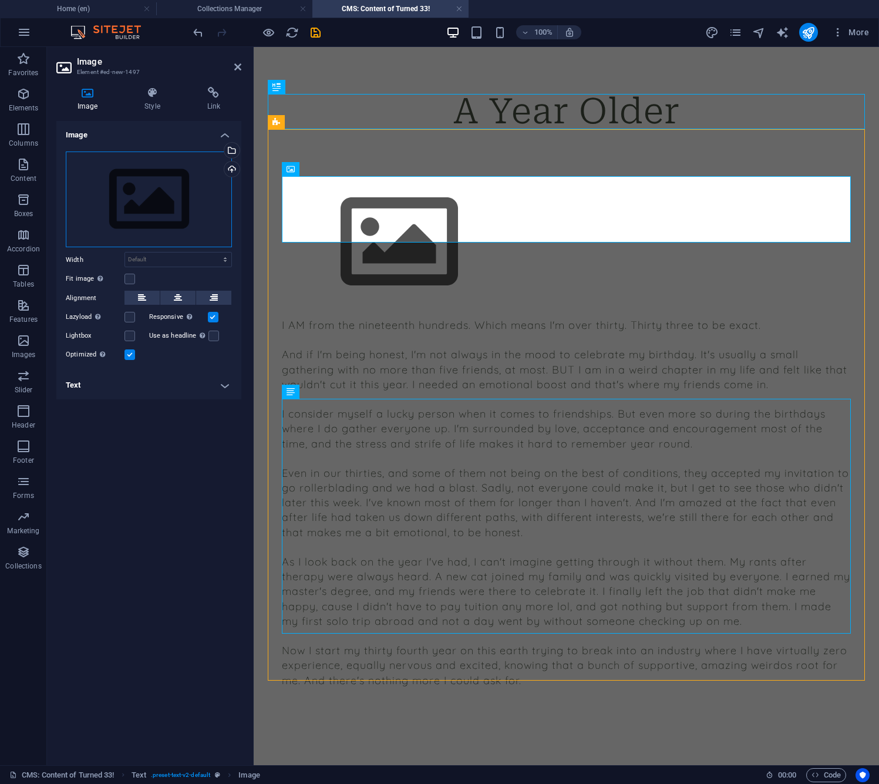
click at [197, 224] on div "Drag files here, click to choose files or select files from Files or our free s…" at bounding box center [149, 200] width 166 height 96
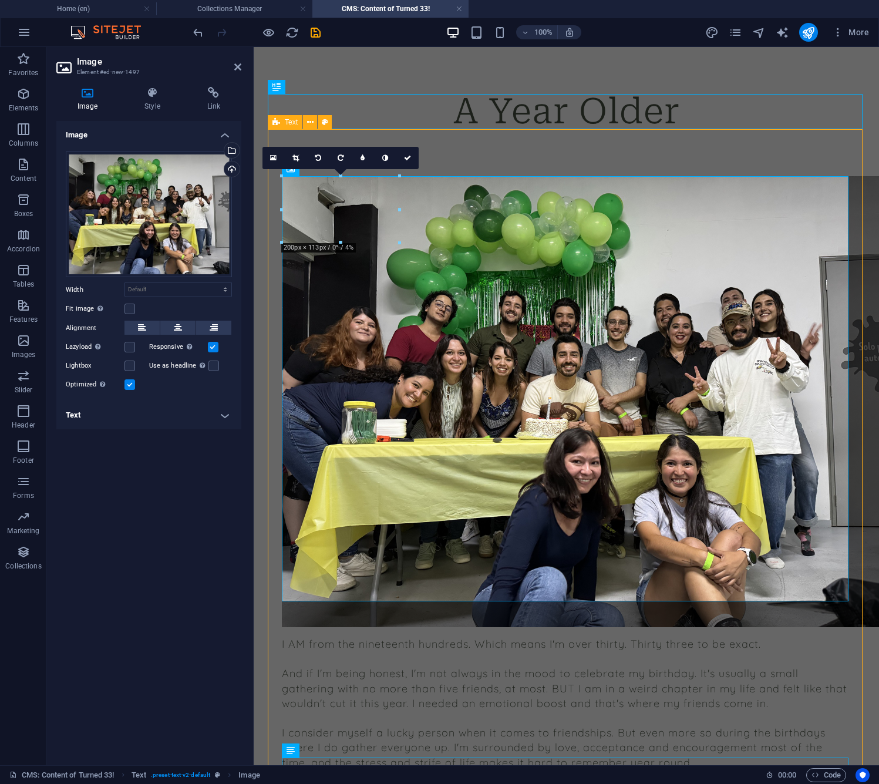
click at [515, 170] on div "I AM from the nineteenth hundreds. Which means I'm over thirty. Thirty three to…" at bounding box center [566, 598] width 597 height 939
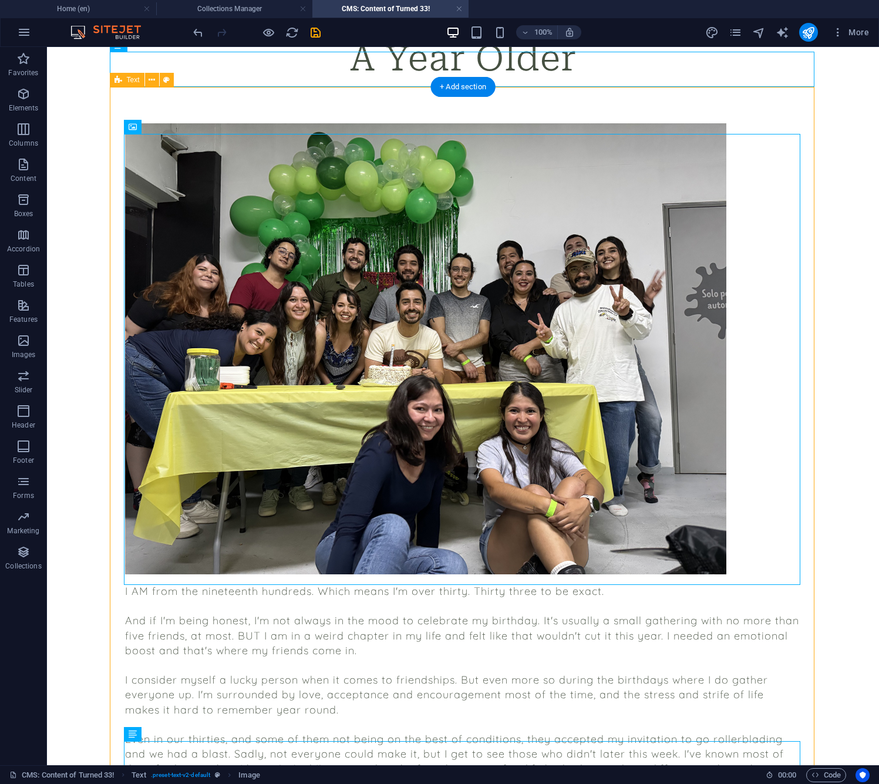
scroll to position [42, 0]
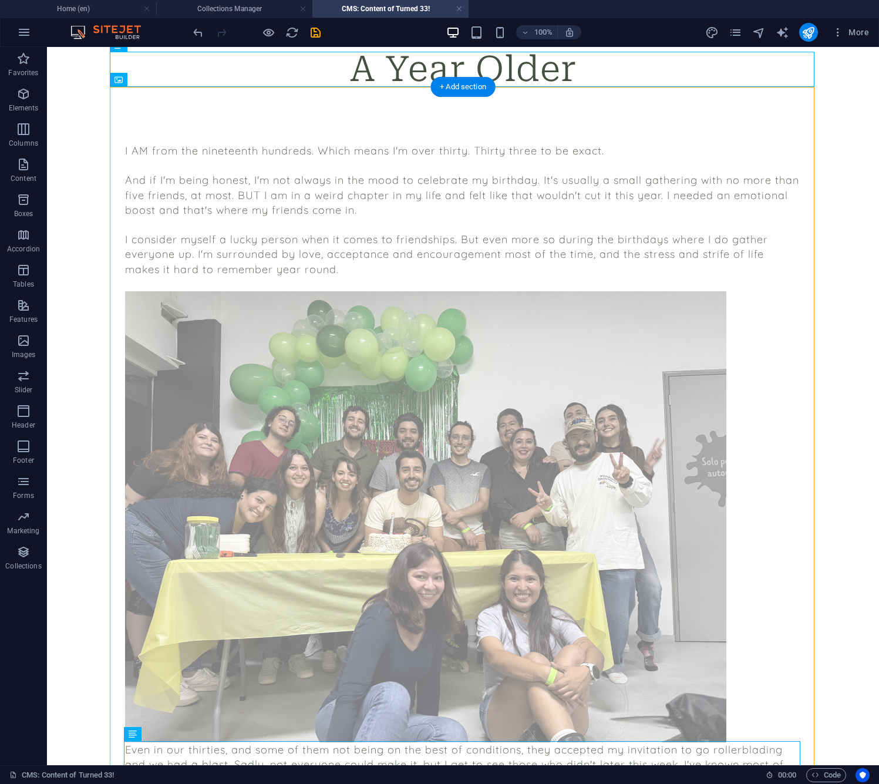
drag, startPoint x: 197, startPoint y: 163, endPoint x: 172, endPoint y: 627, distance: 465.3
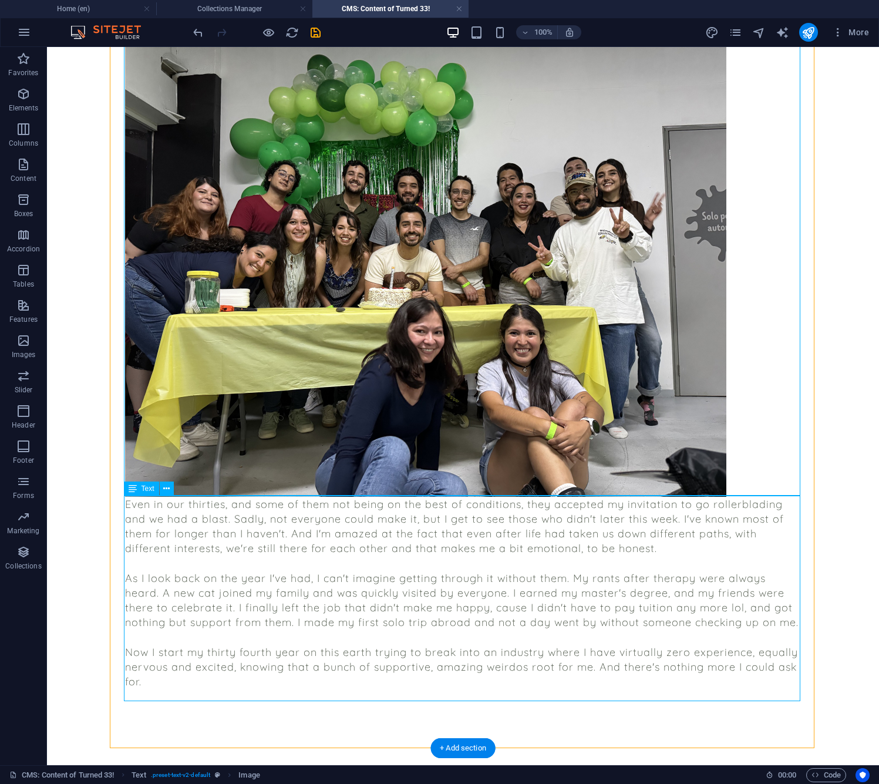
click at [212, 529] on div "Even in our thirties, and some of them not being on the best of conditions, the…" at bounding box center [463, 600] width 677 height 207
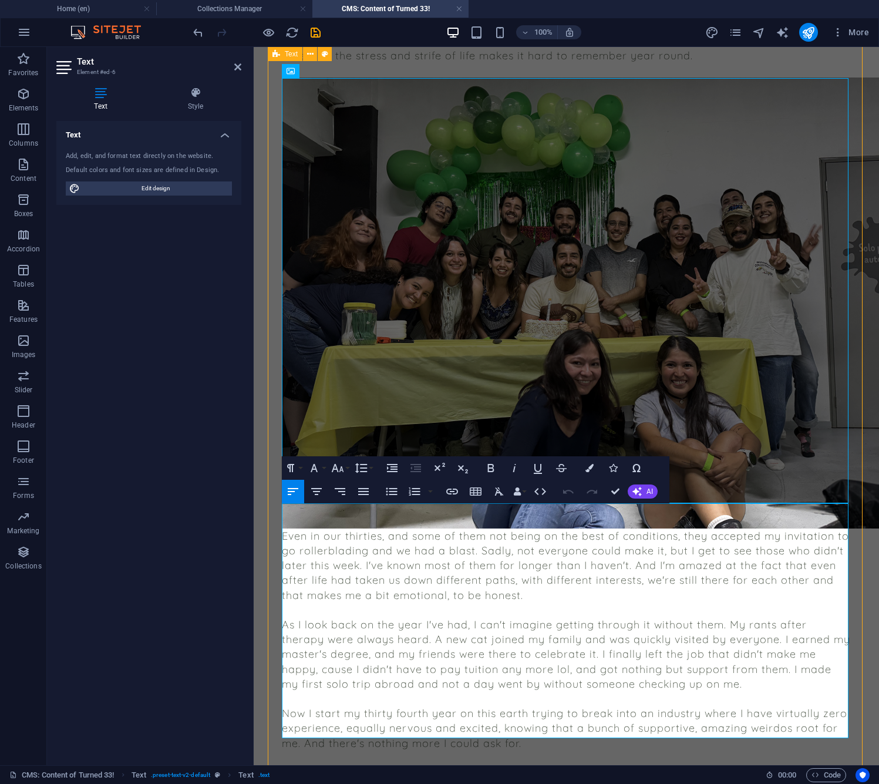
scroll to position [257, 0]
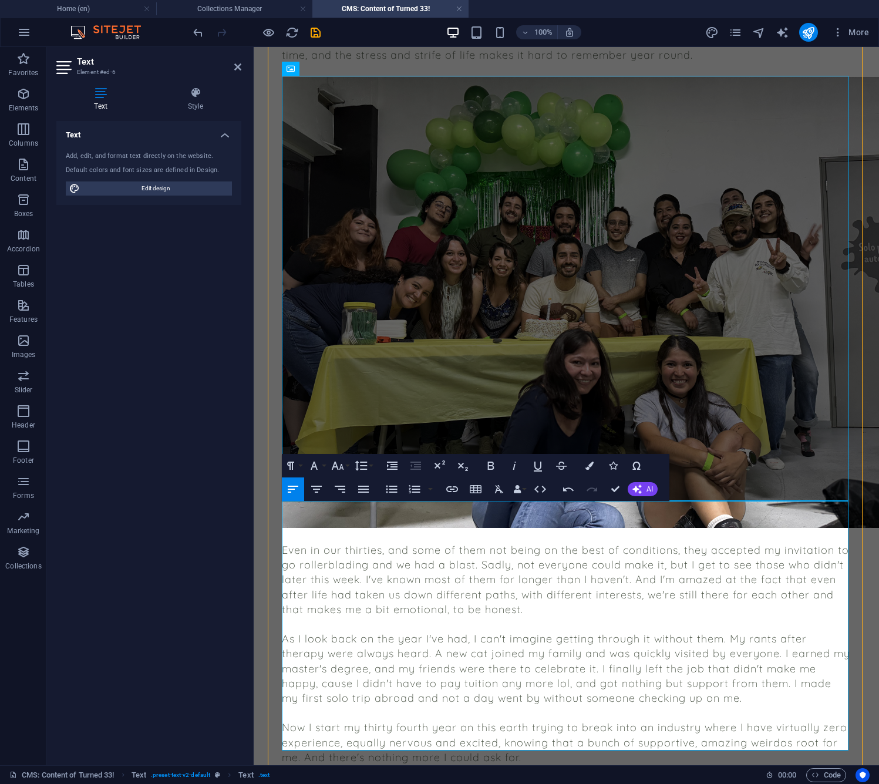
click at [267, 337] on div "A Year Older I AM from the nineteenth hundreds. Which means I'm over thirty. Th…" at bounding box center [567, 331] width 626 height 1083
click at [312, 32] on icon "save" at bounding box center [316, 33] width 14 height 14
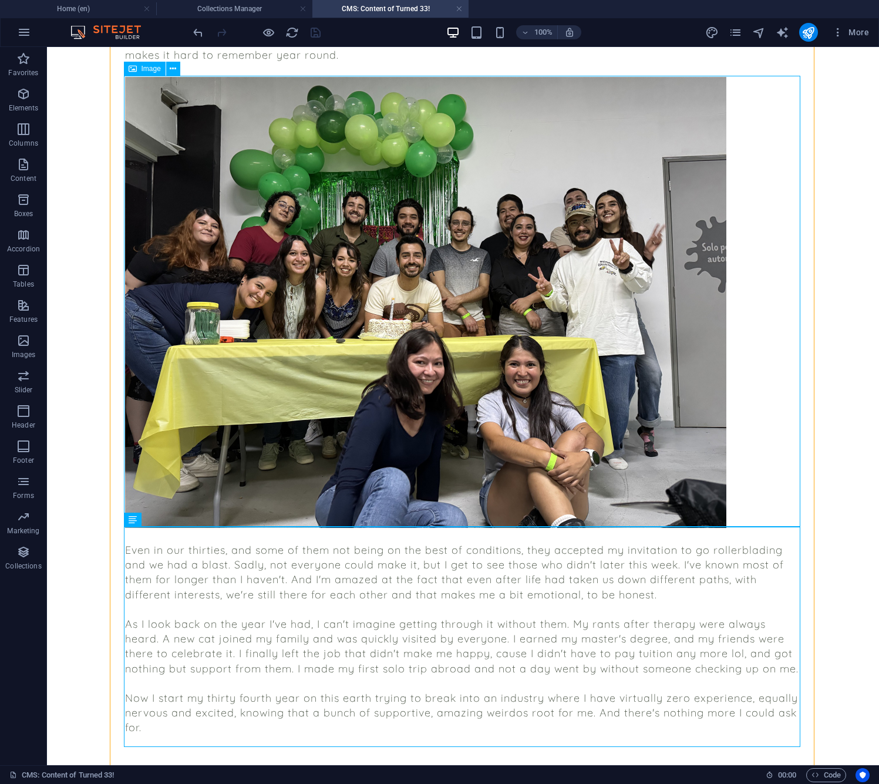
click at [383, 382] on figure at bounding box center [463, 302] width 677 height 451
click at [267, 304] on figure at bounding box center [463, 302] width 677 height 451
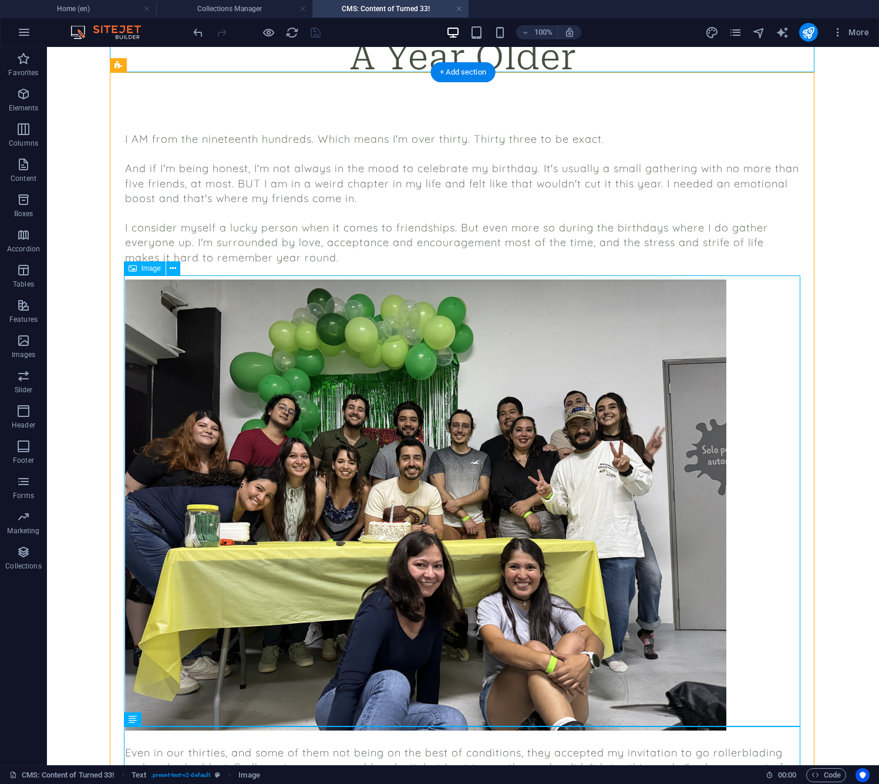
scroll to position [52, 0]
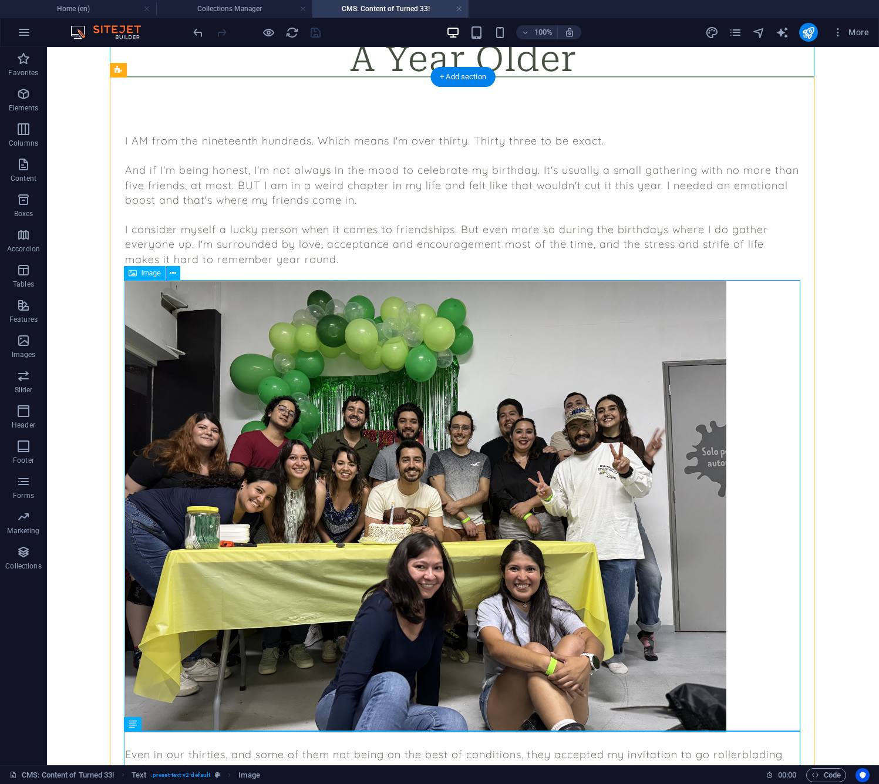
click at [156, 310] on figure at bounding box center [463, 506] width 677 height 451
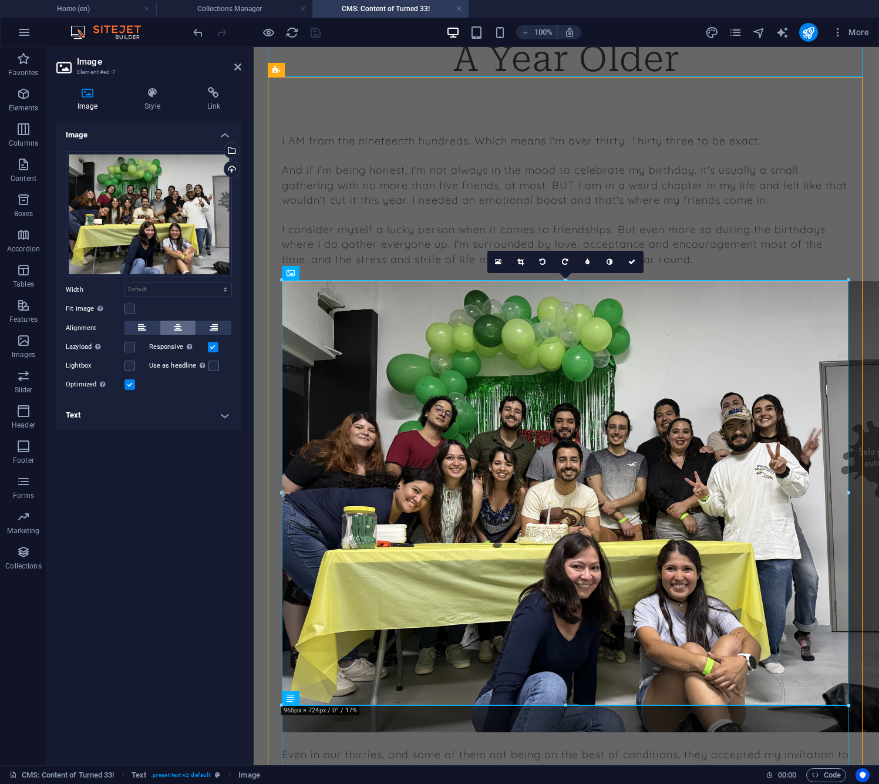
click at [172, 328] on button at bounding box center [177, 328] width 35 height 14
click at [317, 34] on icon "save" at bounding box center [316, 33] width 14 height 14
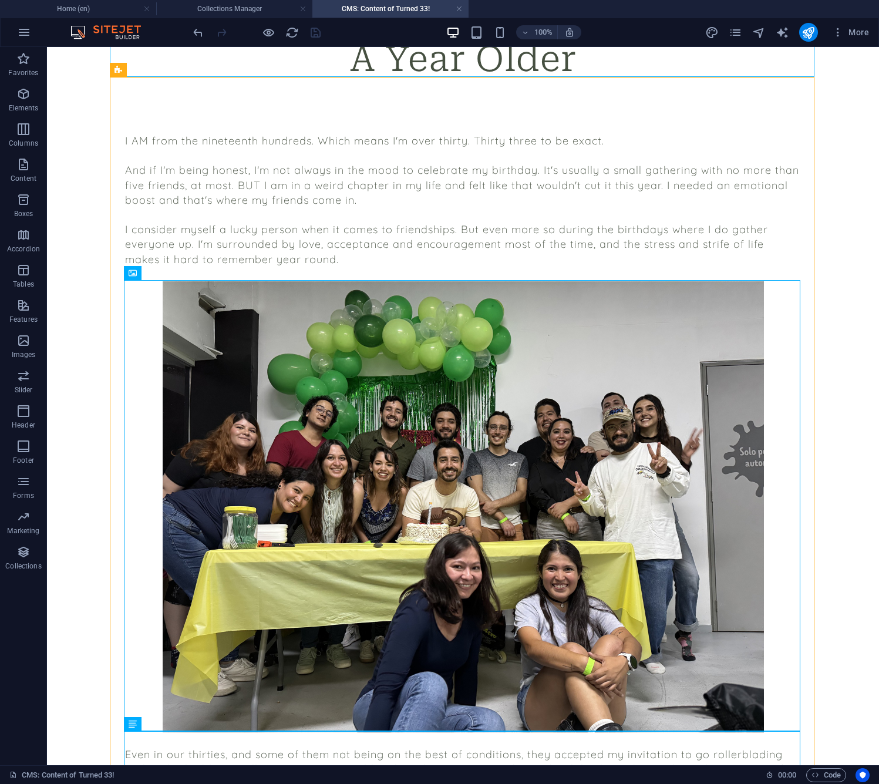
click at [60, 209] on body "Skip to main content A Year Older I AM from the nineteenth hundreds. Which mean…" at bounding box center [463, 522] width 832 height 1054
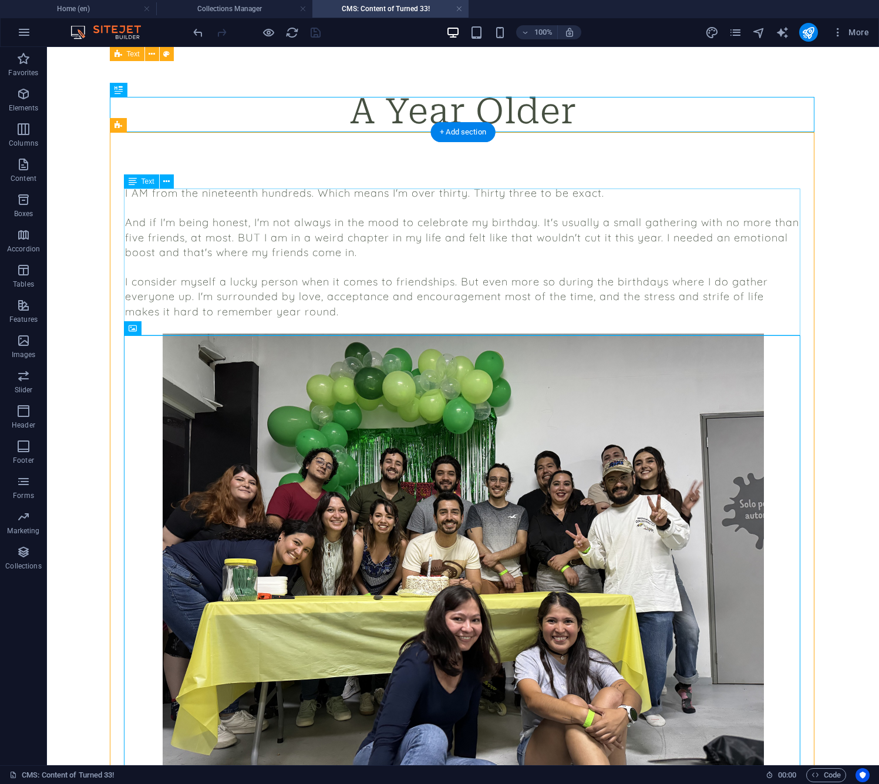
scroll to position [0, 0]
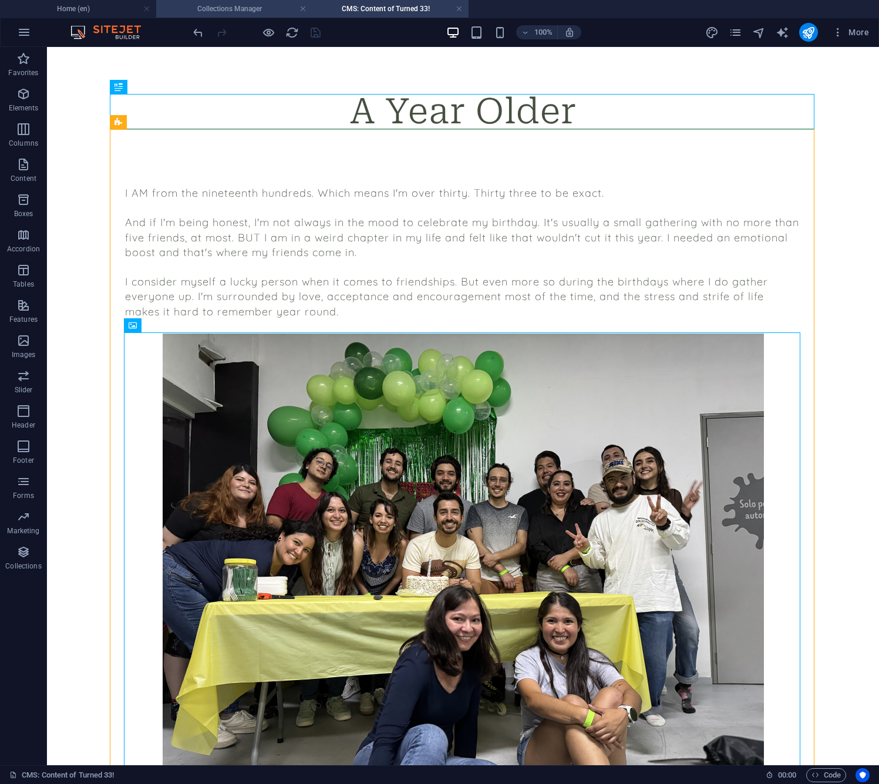
click at [256, 9] on h4 "Collections Manager" at bounding box center [234, 8] width 156 height 13
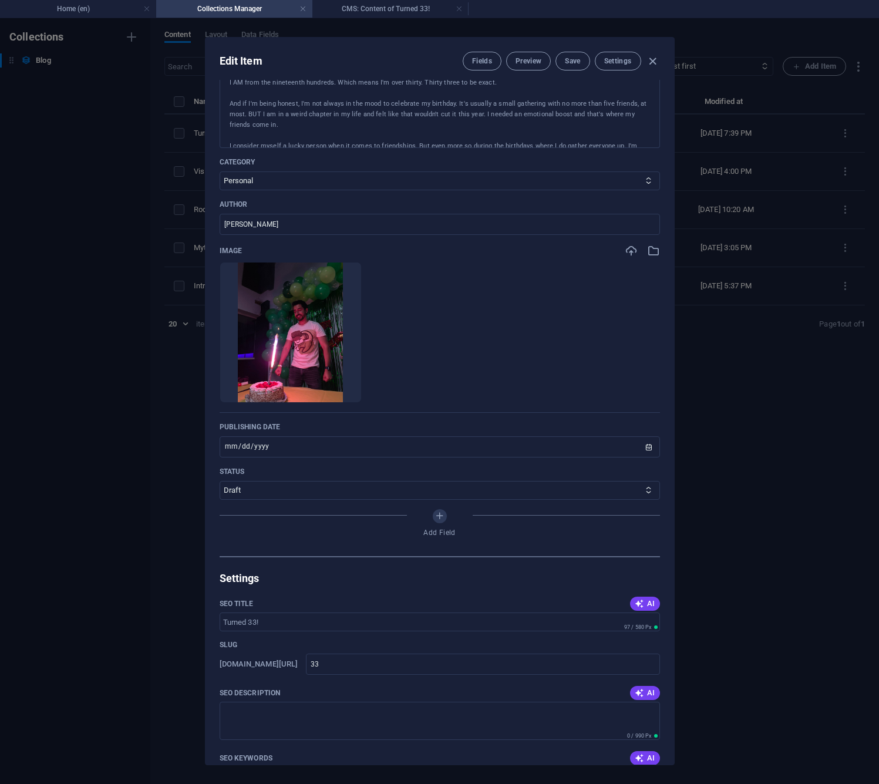
scroll to position [253, 0]
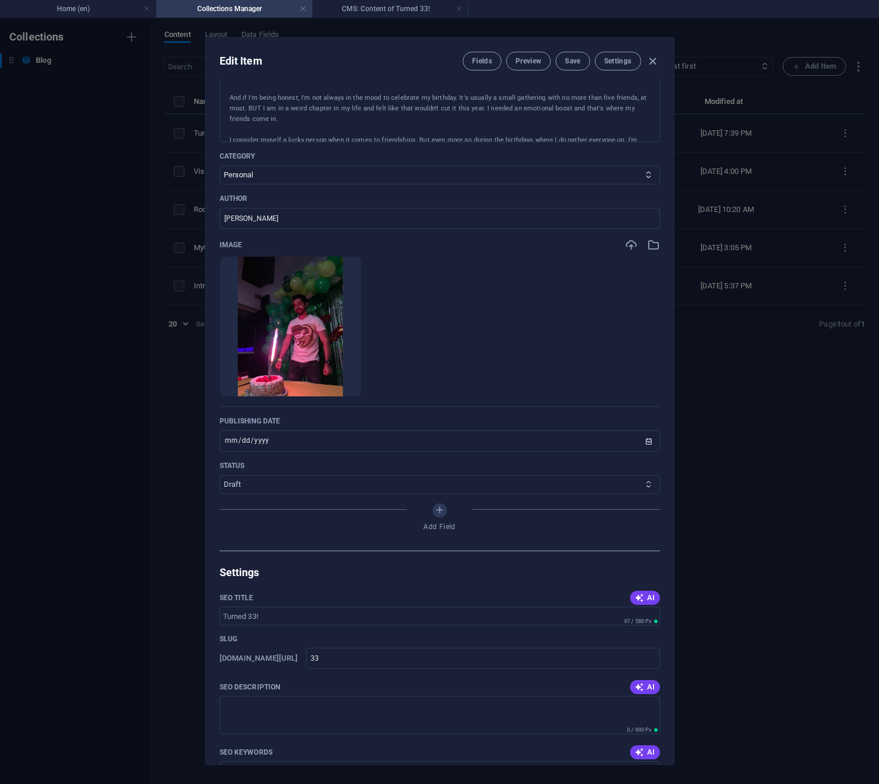
select select "Published"
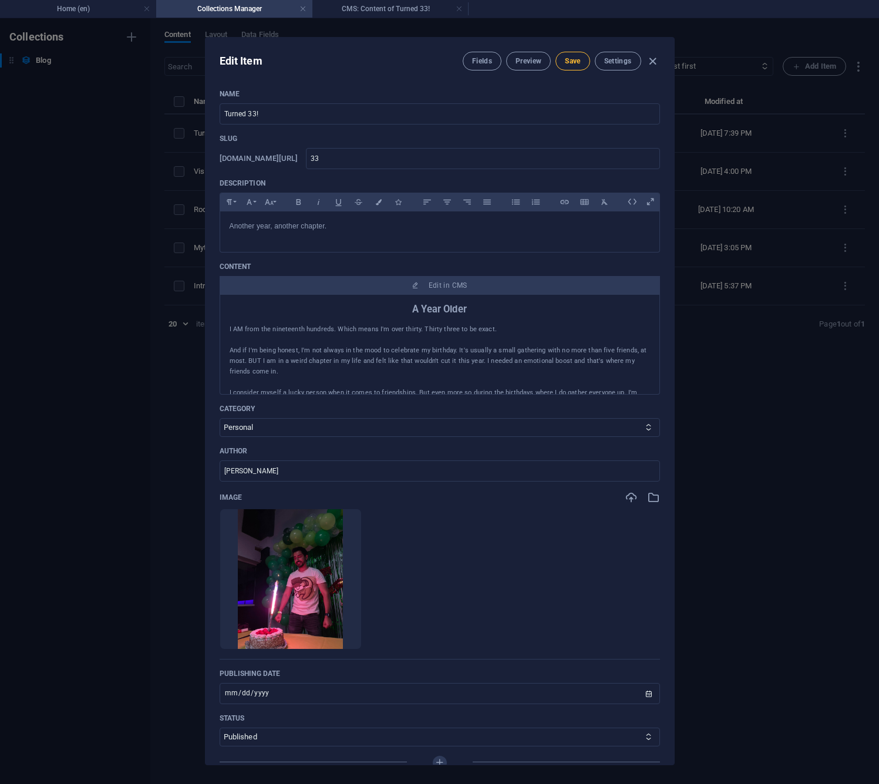
scroll to position [0, 0]
click at [565, 62] on span "Save" at bounding box center [572, 60] width 15 height 9
click at [575, 57] on span "Save" at bounding box center [572, 60] width 15 height 9
click at [655, 63] on icon "button" at bounding box center [653, 62] width 14 height 14
type input "turned-33"
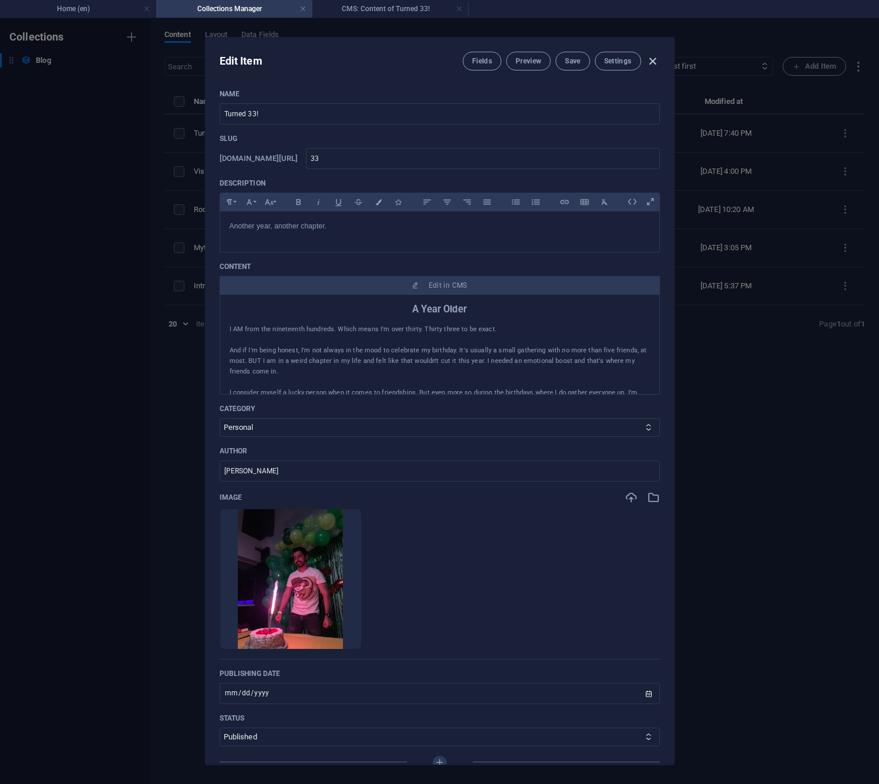
type input "[DATE]"
type input "turned-33"
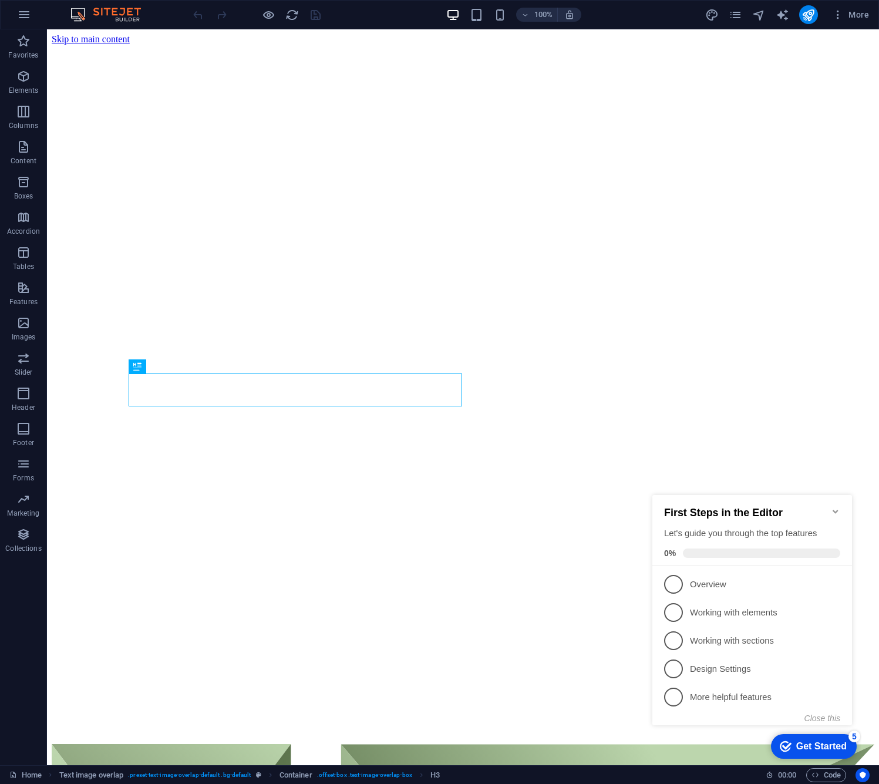
scroll to position [1017, 0]
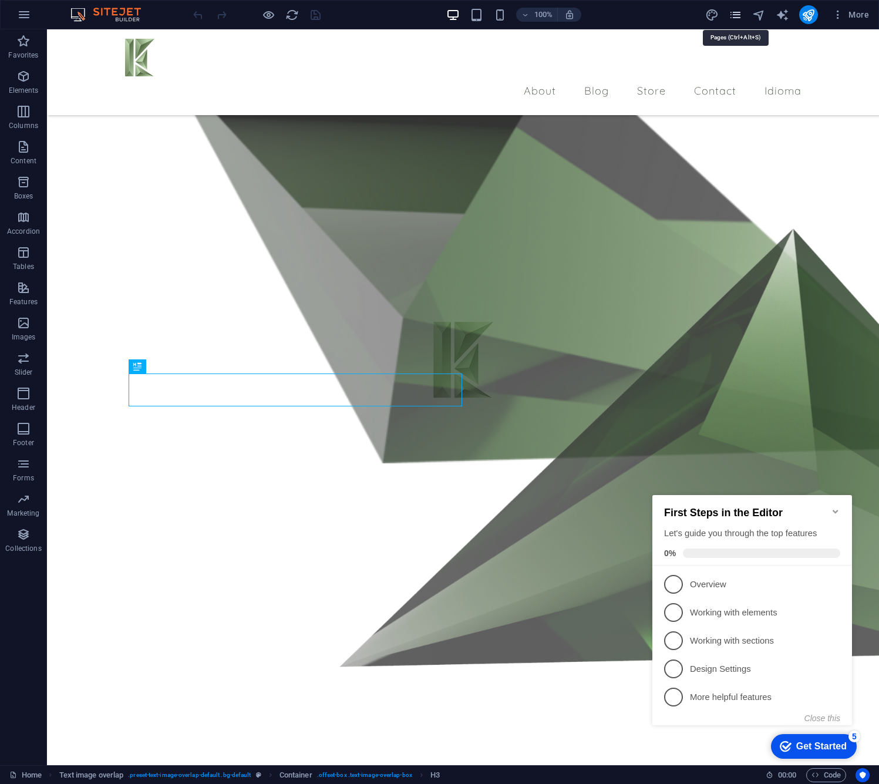
click at [736, 14] on icon "pages" at bounding box center [736, 15] width 14 height 14
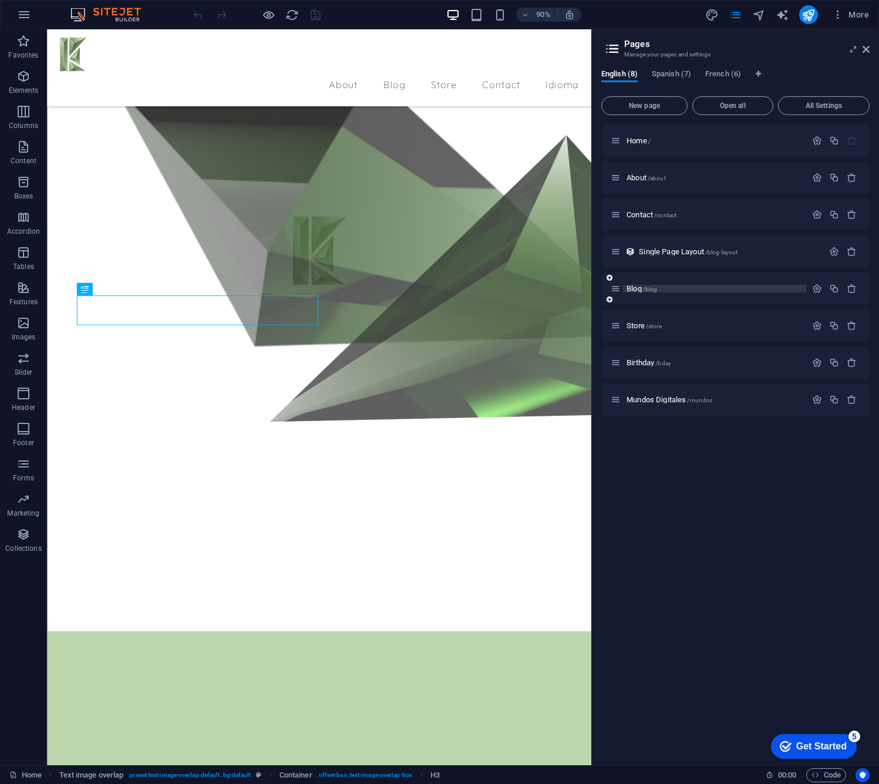
click at [647, 288] on span "/blog" at bounding box center [650, 289] width 15 height 6
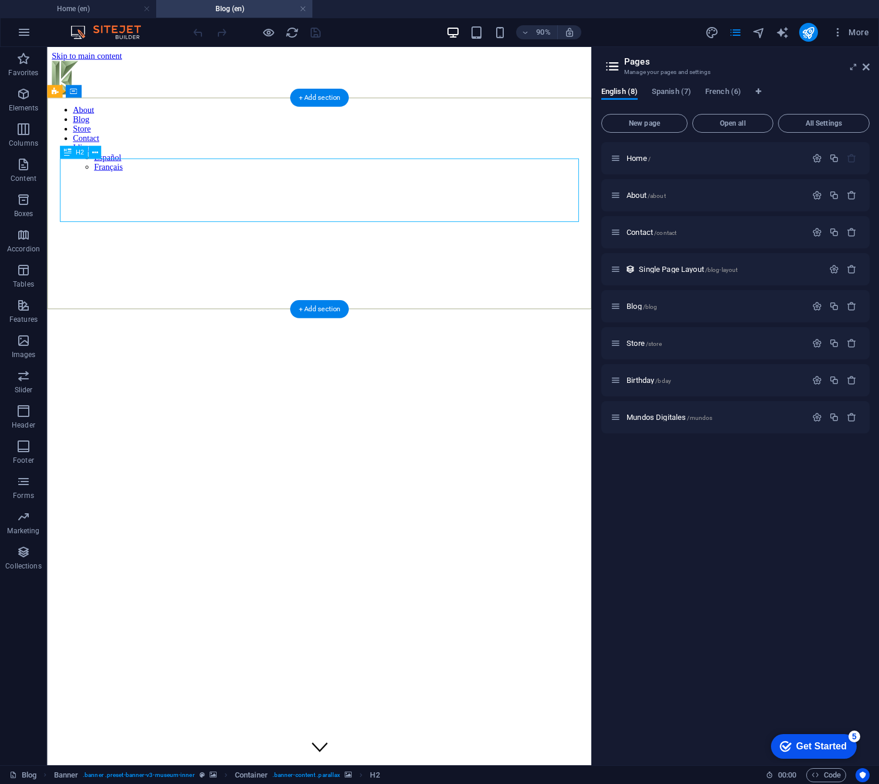
scroll to position [0, 0]
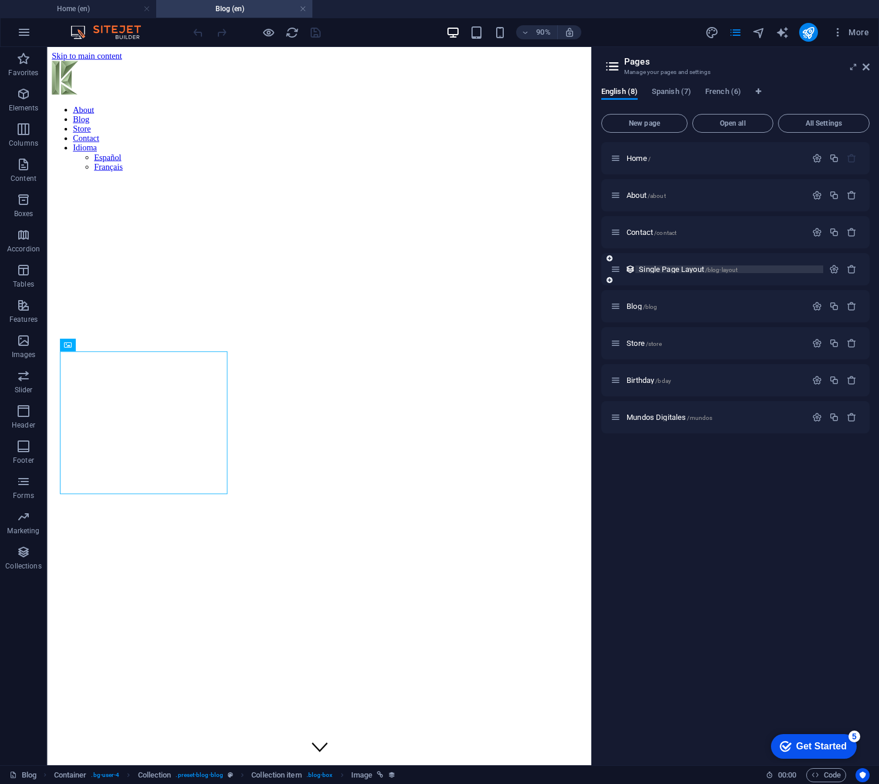
click at [683, 266] on span "Single Page Layout /blog-layout" at bounding box center [688, 269] width 99 height 9
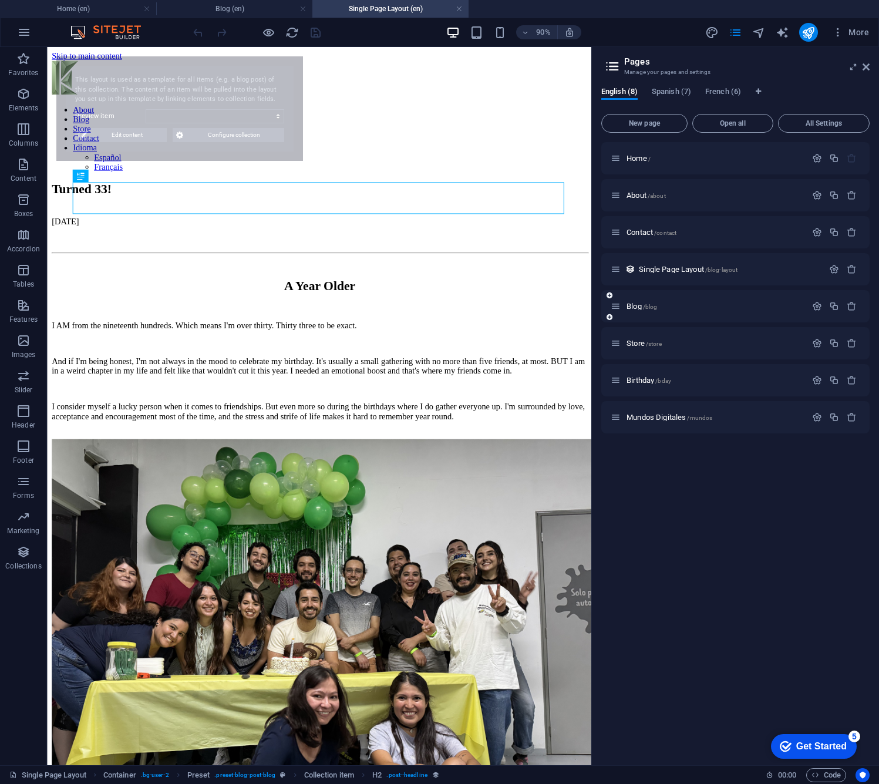
select select "68b7697b1290f0f8e300ad26"
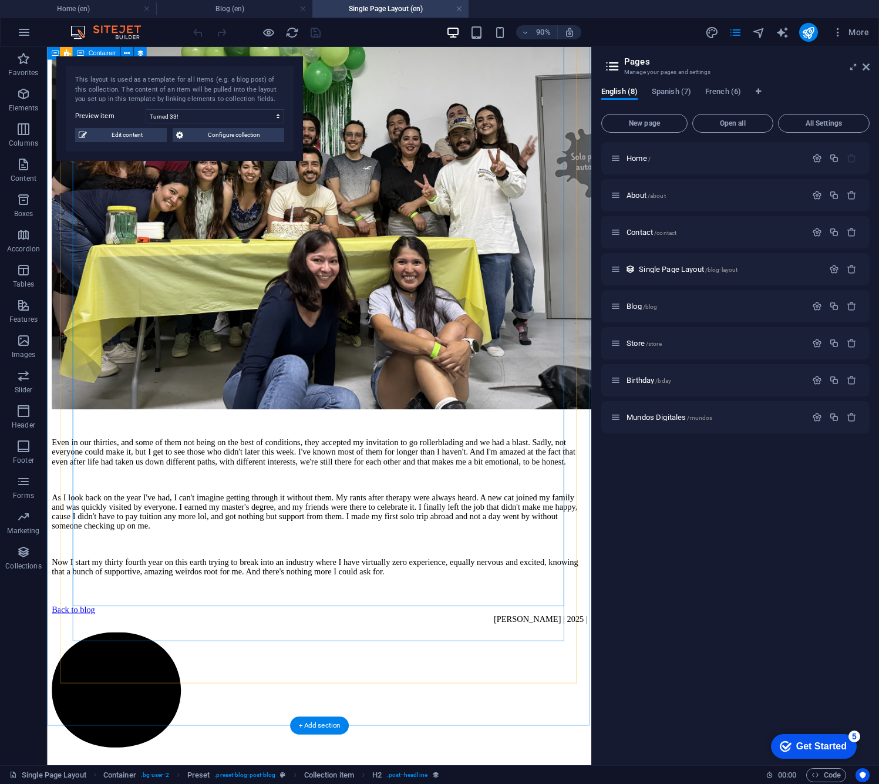
scroll to position [481, 0]
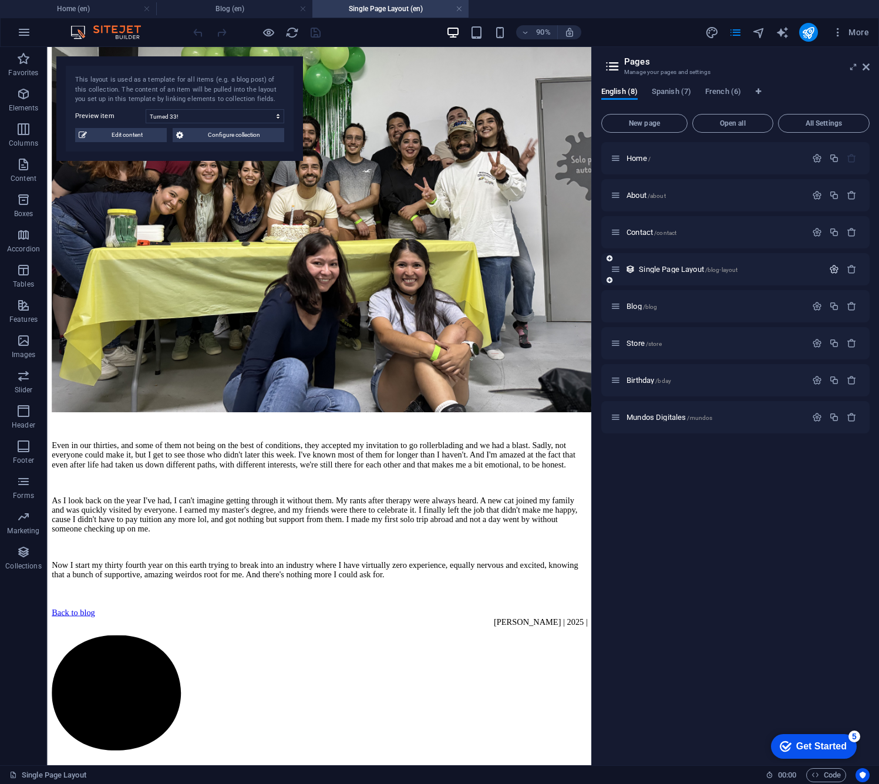
click at [830, 269] on icon "button" at bounding box center [834, 269] width 10 height 10
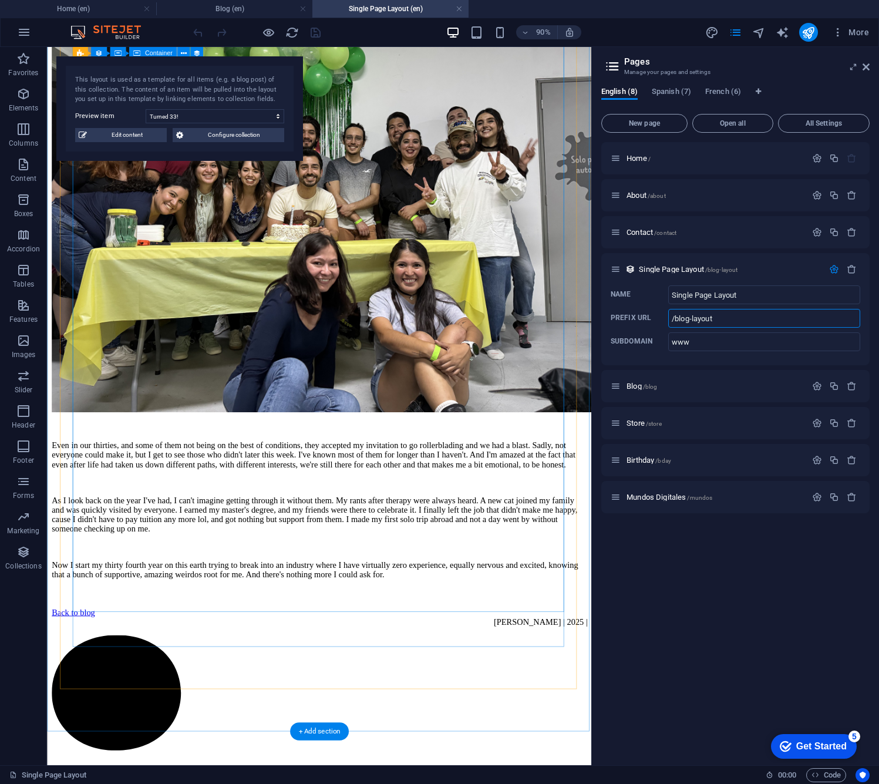
click at [533, 315] on figure at bounding box center [350, 228] width 596 height 453
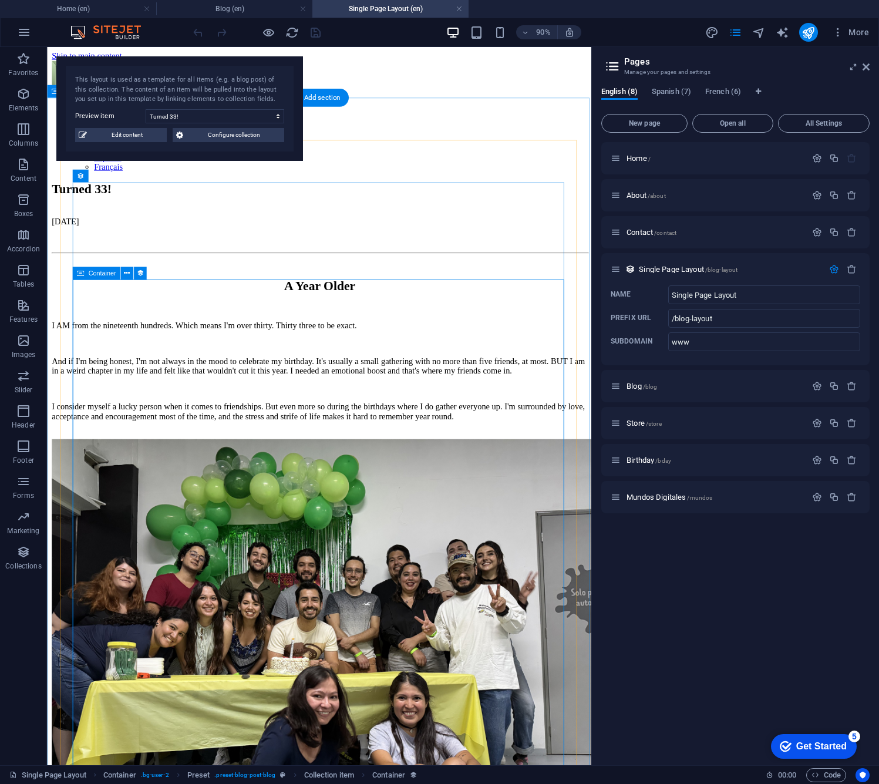
scroll to position [0, 0]
click at [209, 11] on h4 "Blog (en)" at bounding box center [234, 8] width 156 height 13
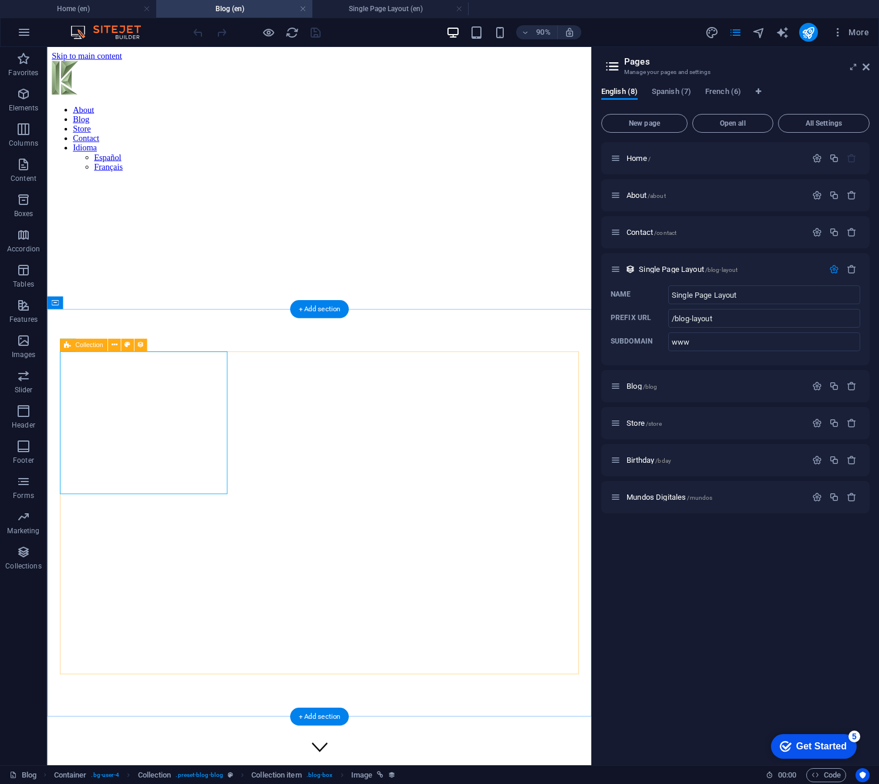
click at [69, 344] on icon at bounding box center [67, 345] width 7 height 13
select select "columns.publishing_date_DESC"
select select "columns.status"
select select "columns.publishing_date"
select select "past"
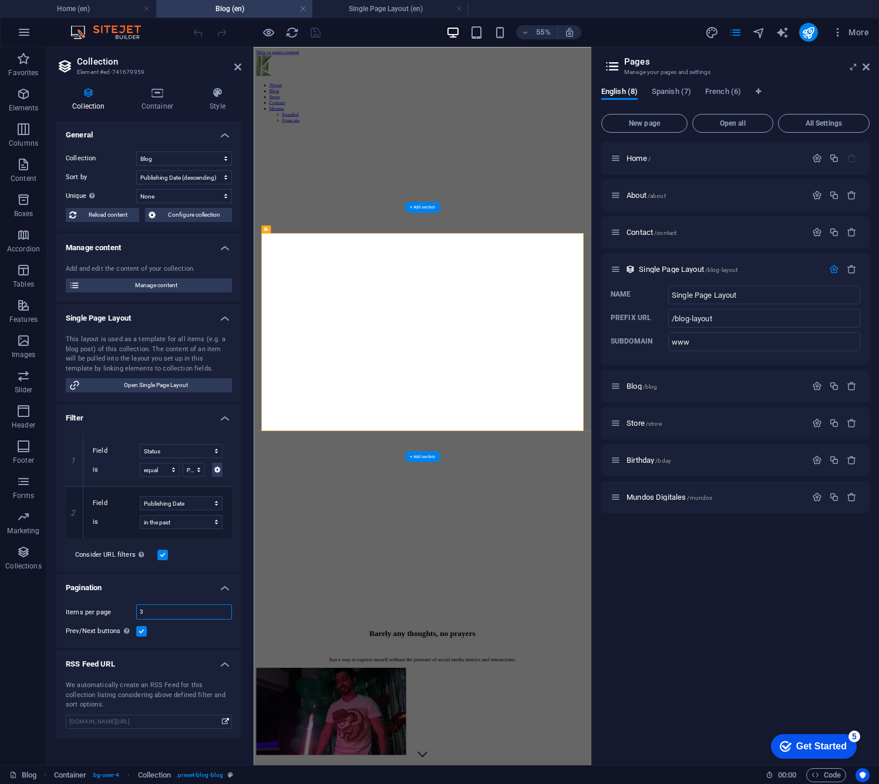
drag, startPoint x: 145, startPoint y: 609, endPoint x: 129, endPoint y: 610, distance: 15.3
click at [130, 610] on div "Items per page 3" at bounding box center [149, 611] width 166 height 15
type input "6"
select select "columns.publishing_date_DESC"
select select "columns.status"
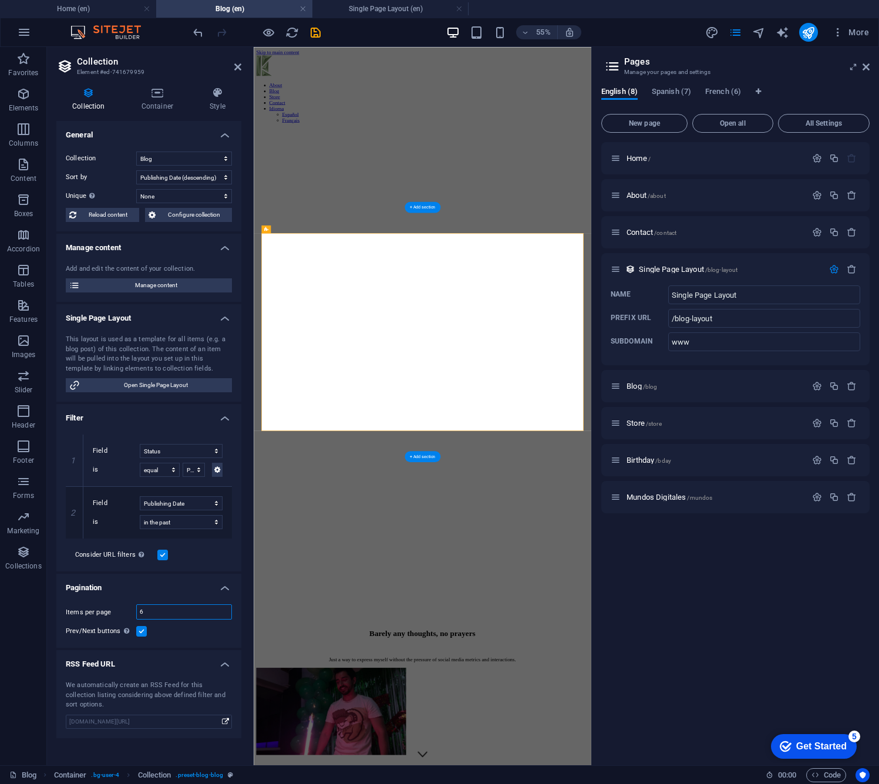
select select "columns.publishing_date"
select select "past"
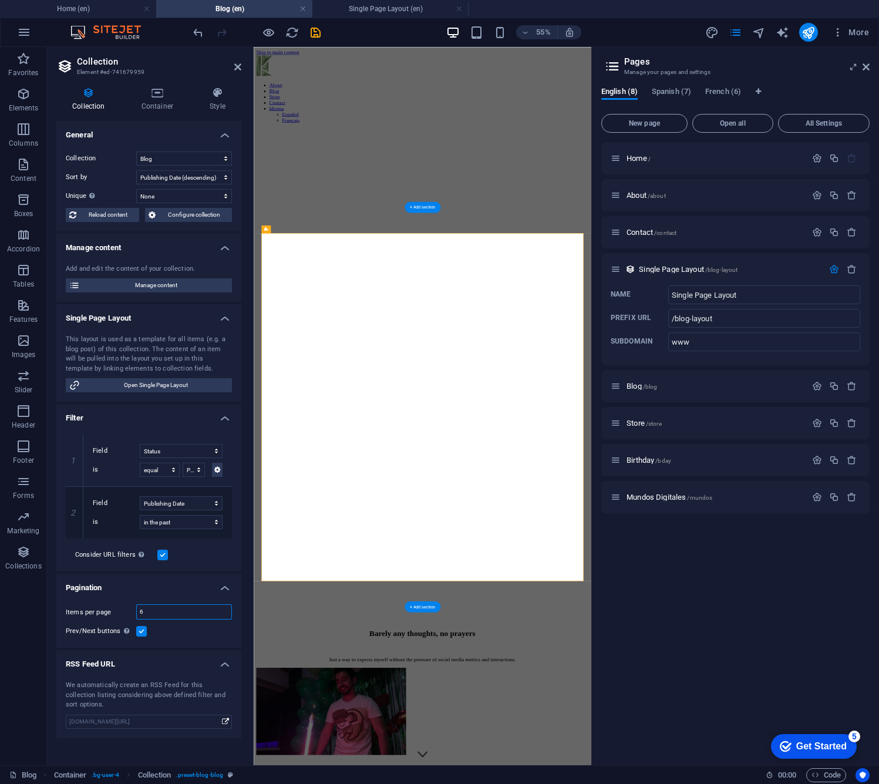
click at [183, 609] on input "6" at bounding box center [184, 612] width 95 height 14
type input "6"
click at [313, 34] on icon "save" at bounding box center [316, 33] width 14 height 14
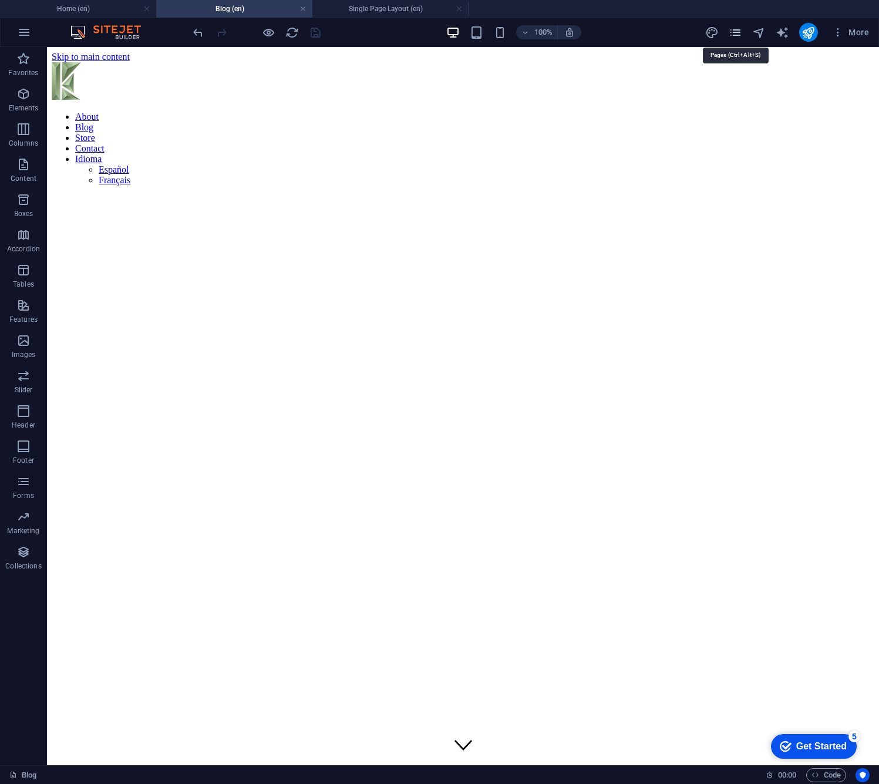
click at [738, 32] on icon "pages" at bounding box center [736, 33] width 14 height 14
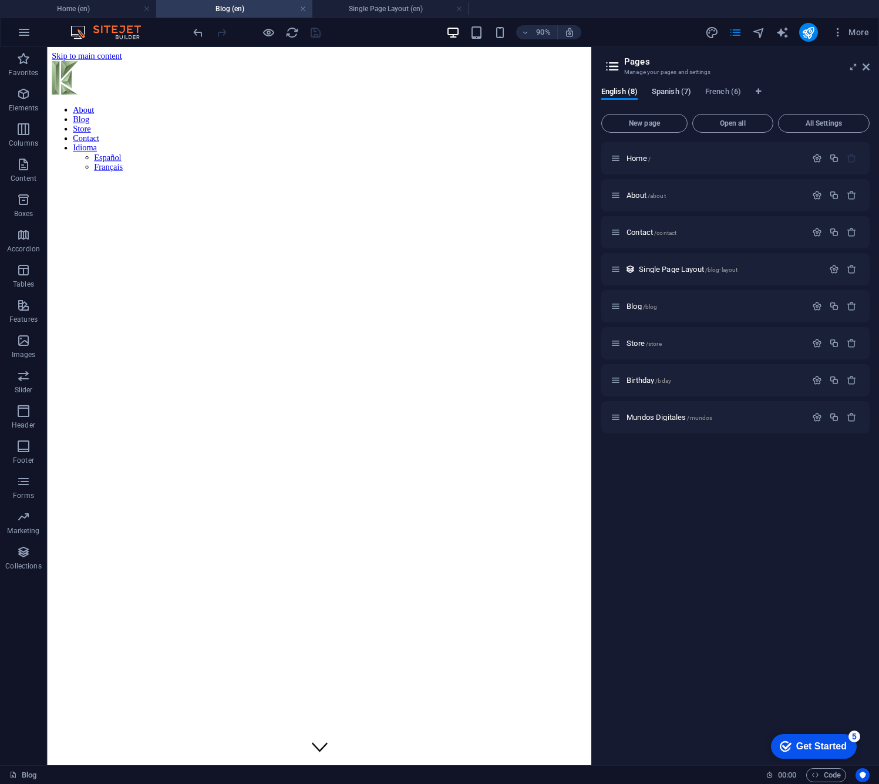
click at [676, 91] on span "Spanish (7)" at bounding box center [671, 93] width 39 height 16
click at [634, 307] on span "Blog /blog" at bounding box center [642, 306] width 31 height 9
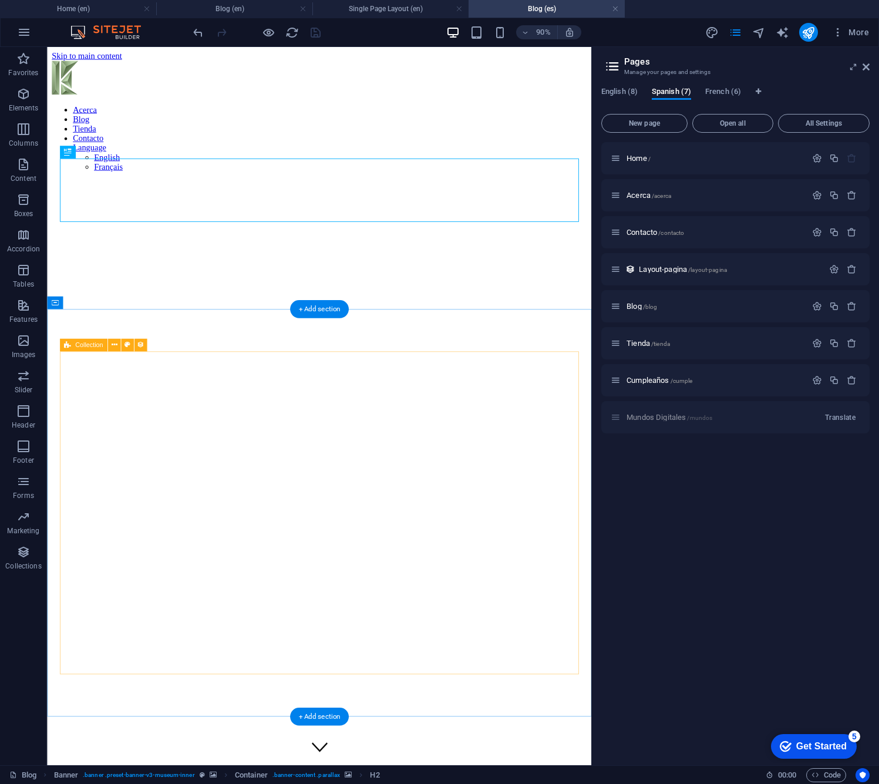
click at [70, 344] on div "Collection" at bounding box center [84, 345] width 48 height 13
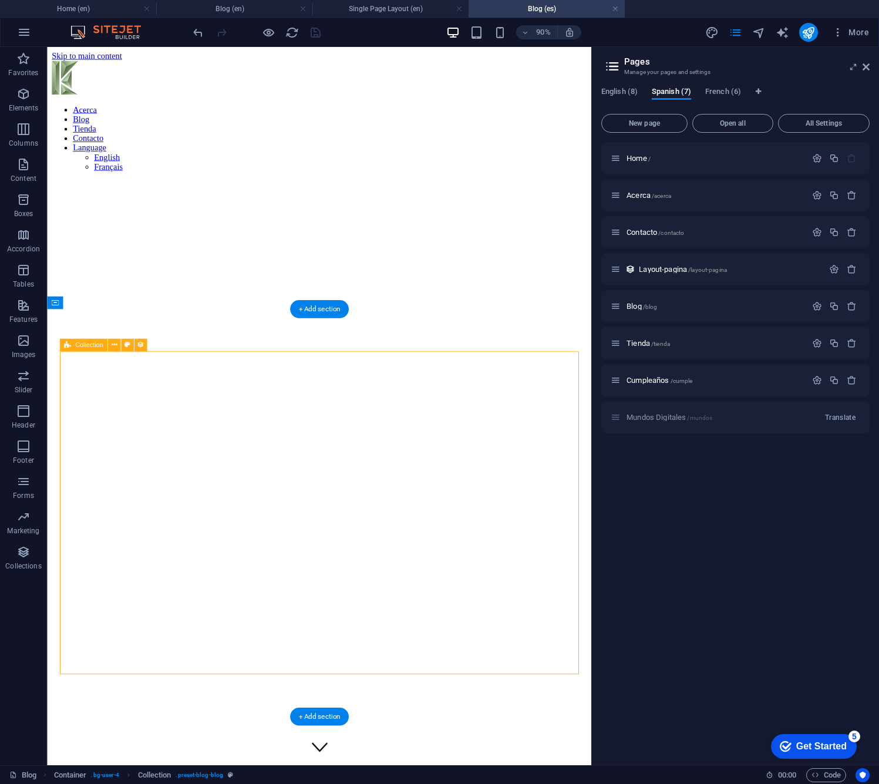
select select "columns.publishing_date_DESC"
select select "columns.status"
select select "columns.publishing_date"
select select "past"
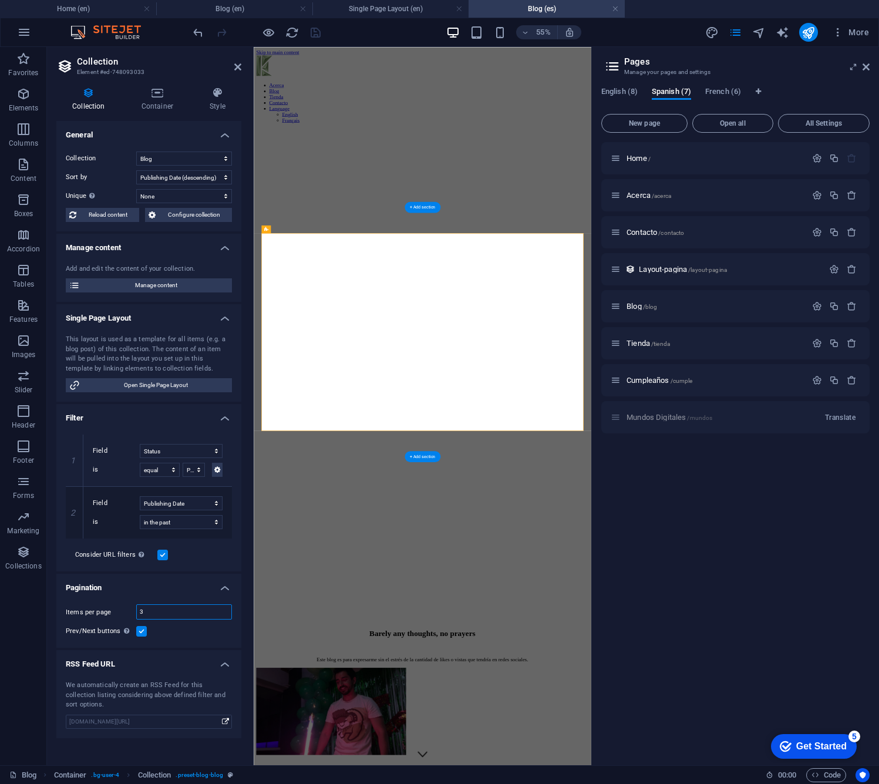
drag, startPoint x: 186, startPoint y: 607, endPoint x: -24, endPoint y: 594, distance: 210.1
click at [0, 594] on html "Erick Kassab Home (en) Blog (en) Single Page Layout (en) Blog (es) Favorites El…" at bounding box center [439, 392] width 879 height 784
type input "6"
click at [204, 637] on div "Items per page 6 Prev/Next buttons Even if checked the pagination will not be d…" at bounding box center [148, 621] width 185 height 53
select select "columns.publishing_date_DESC"
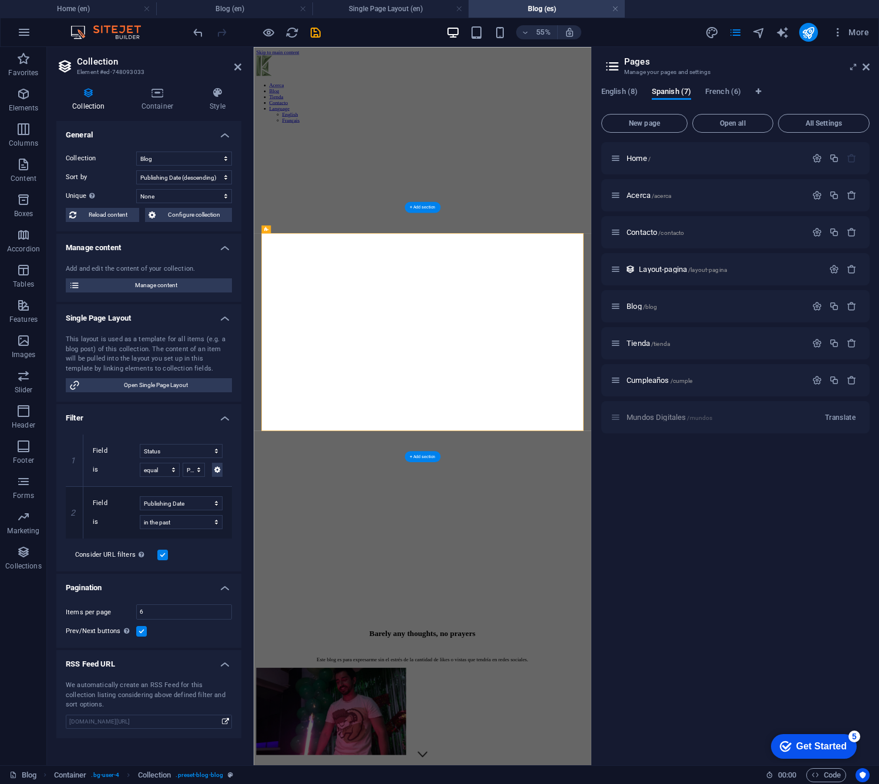
select select "columns.status"
select select "columns.publishing_date"
select select "past"
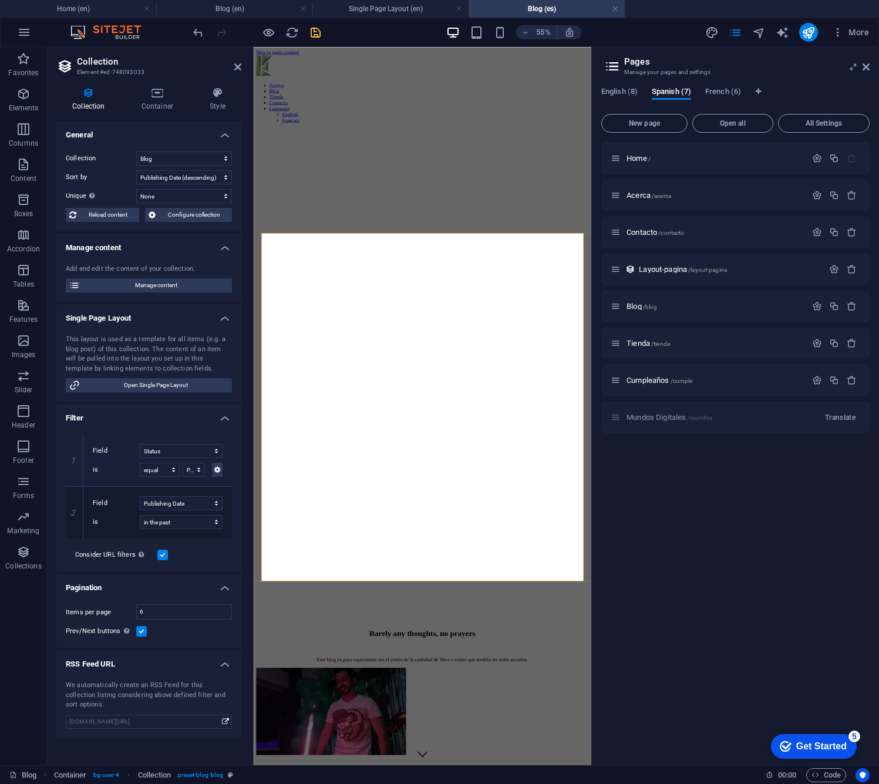
click at [313, 32] on icon "save" at bounding box center [316, 33] width 14 height 14
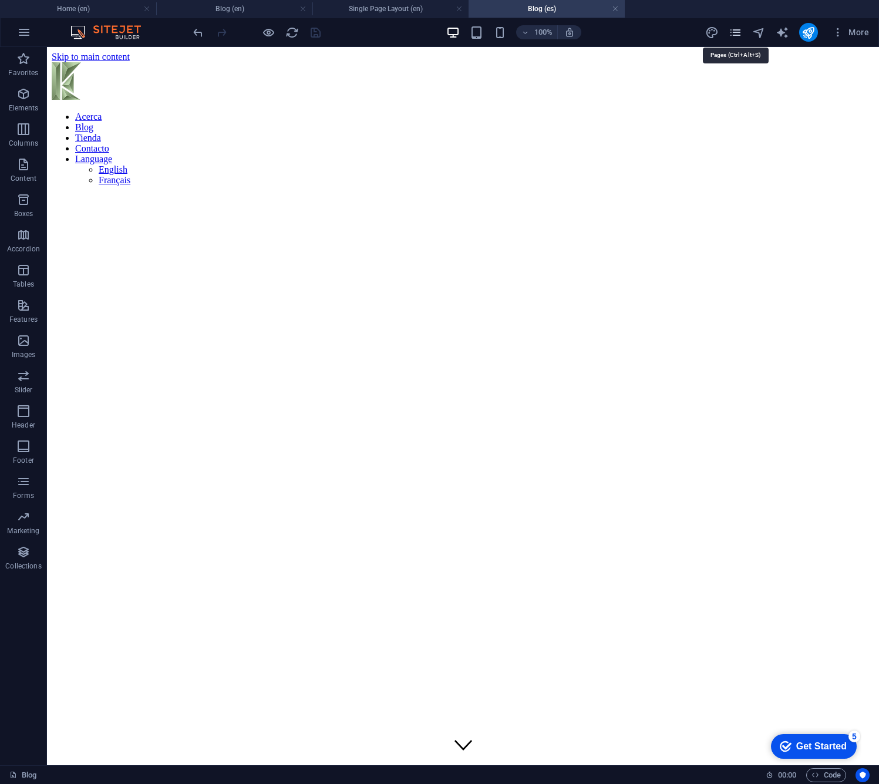
click at [738, 36] on icon "pages" at bounding box center [736, 33] width 14 height 14
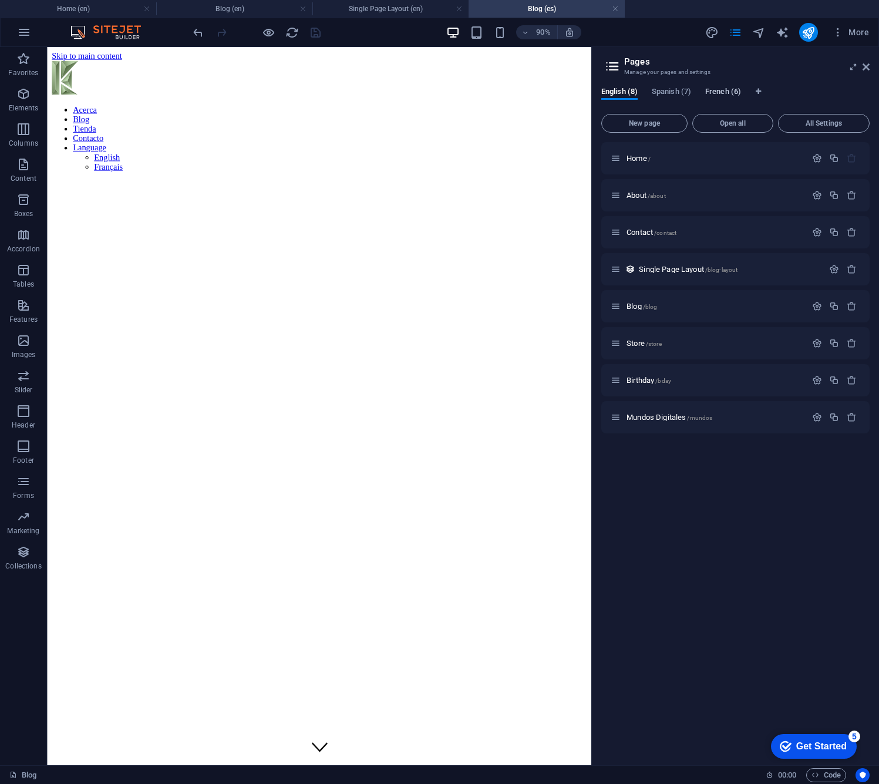
click at [727, 91] on span "French (6)" at bounding box center [723, 93] width 36 height 16
click at [639, 307] on span "Blog /blog" at bounding box center [642, 306] width 31 height 9
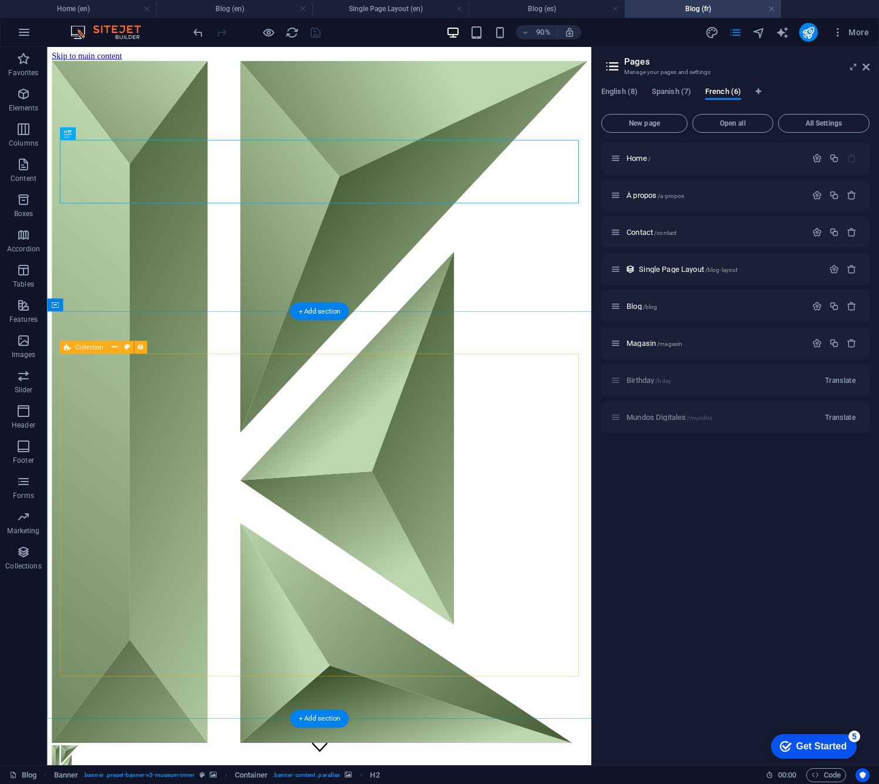
click at [70, 345] on icon at bounding box center [67, 347] width 7 height 13
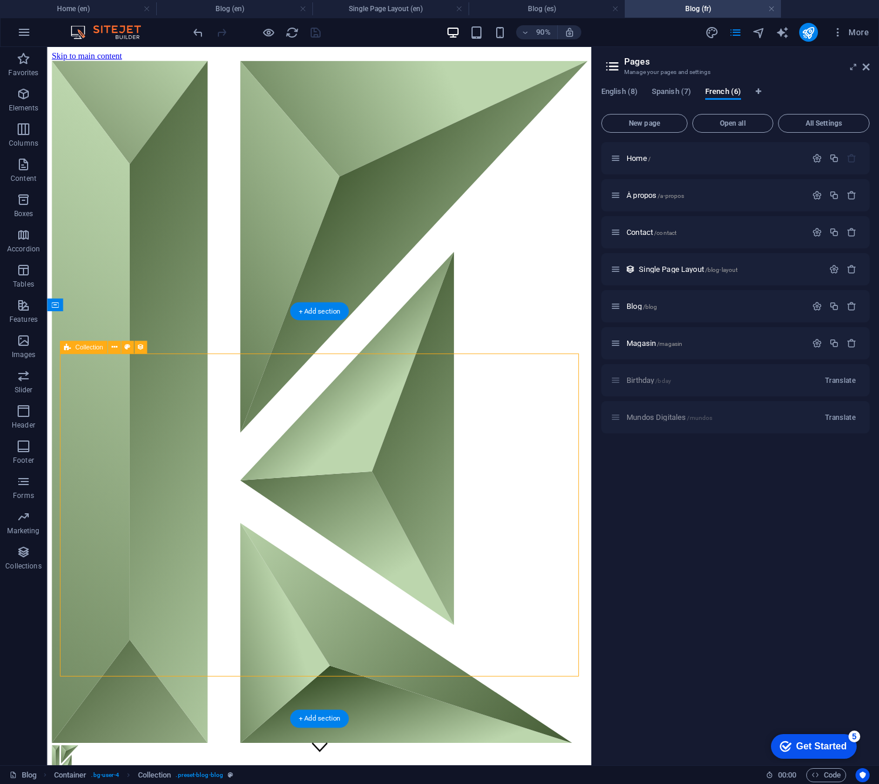
select select "columns.publishing_date_DESC"
select select "columns.status"
select select "columns.publishing_date"
select select "past"
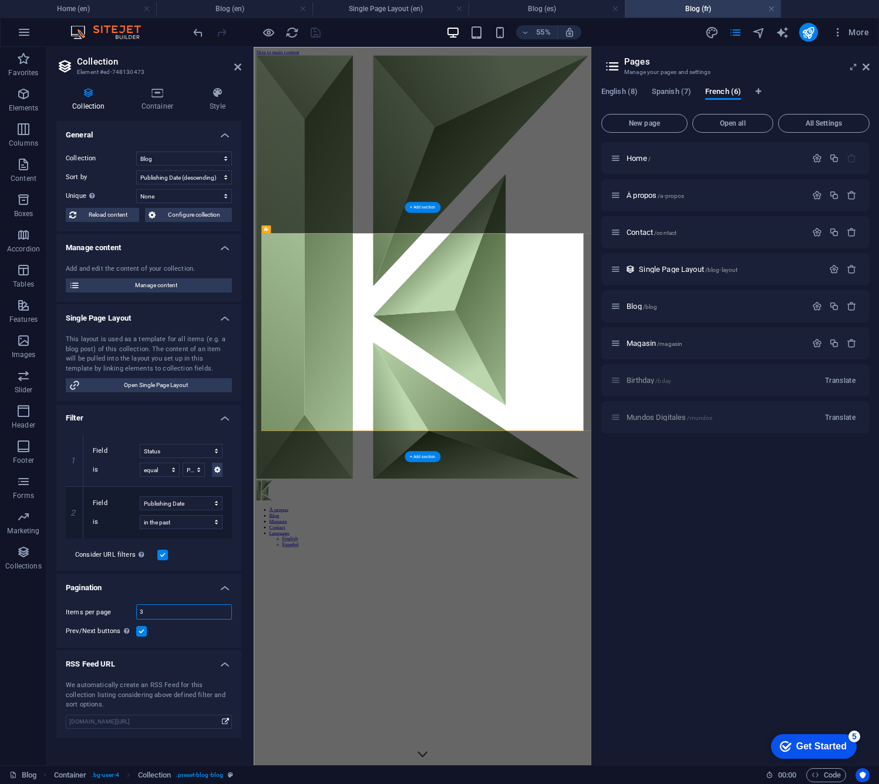
drag, startPoint x: 153, startPoint y: 612, endPoint x: 53, endPoint y: 603, distance: 100.2
click at [53, 603] on div "Collection Container Style General Collection Blog Sort by Created at (ascendin…" at bounding box center [149, 422] width 204 height 688
type input "6"
select select "columns.publishing_date_DESC"
select select "columns.status"
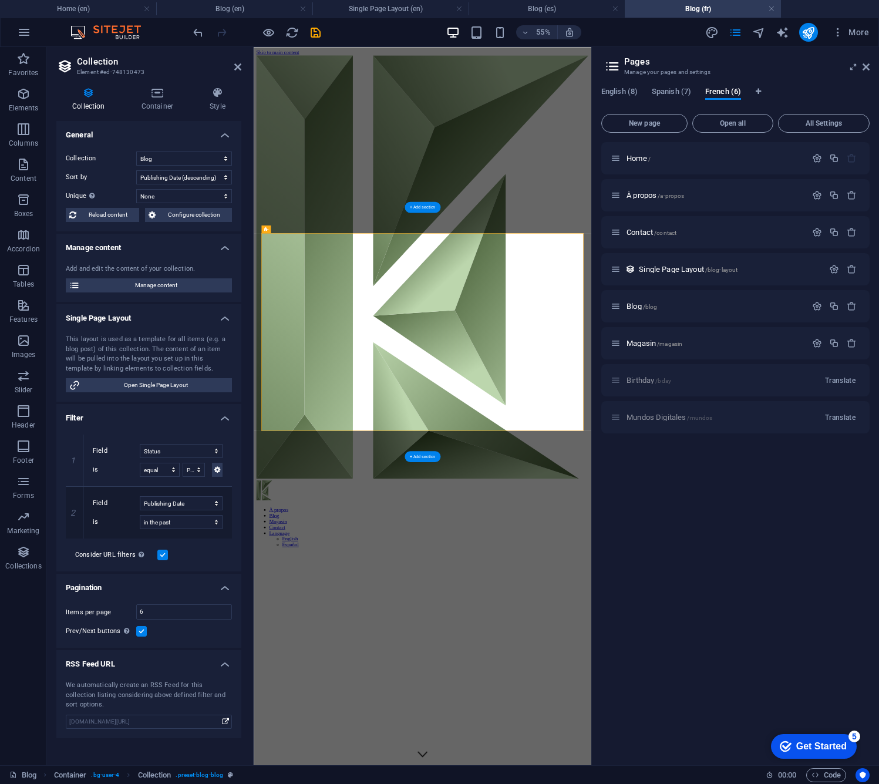
select select "columns.publishing_date"
select select "past"
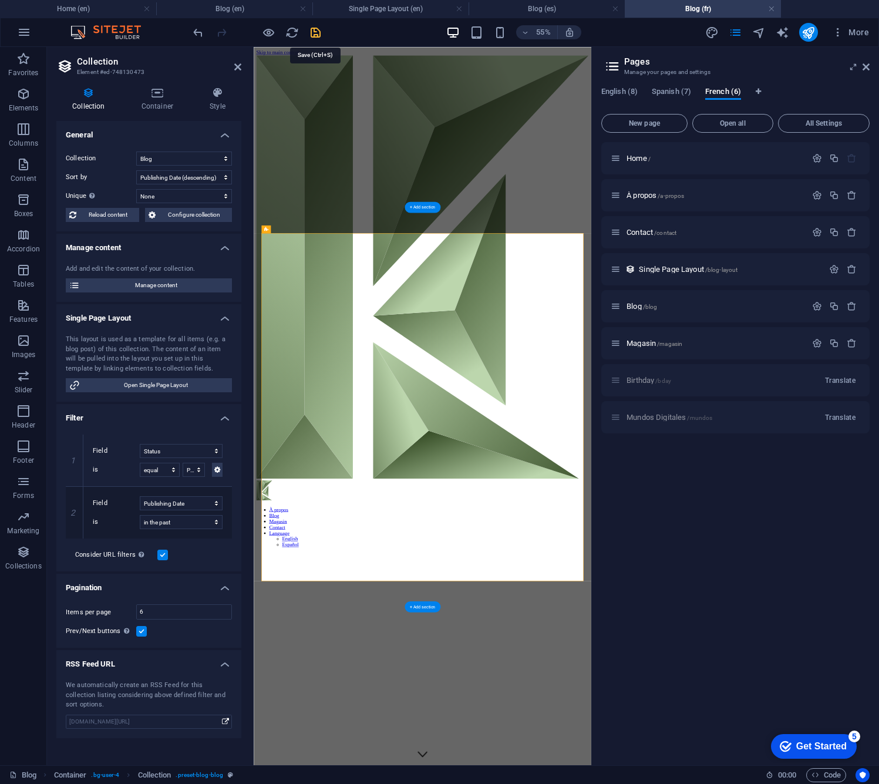
click at [317, 34] on icon "save" at bounding box center [316, 33] width 14 height 14
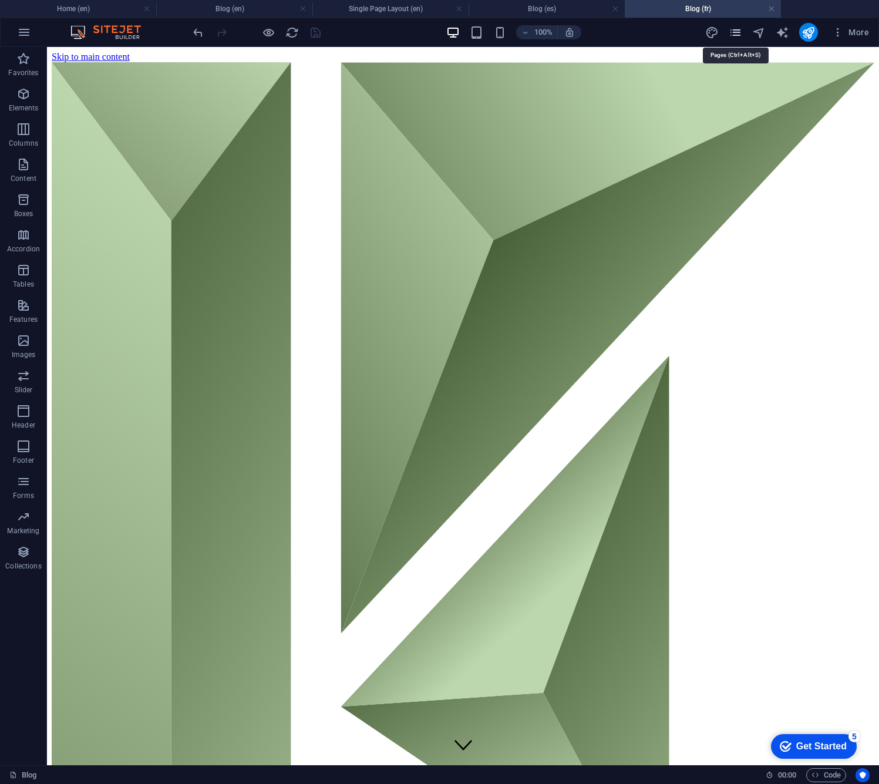
click at [738, 31] on icon "pages" at bounding box center [736, 33] width 14 height 14
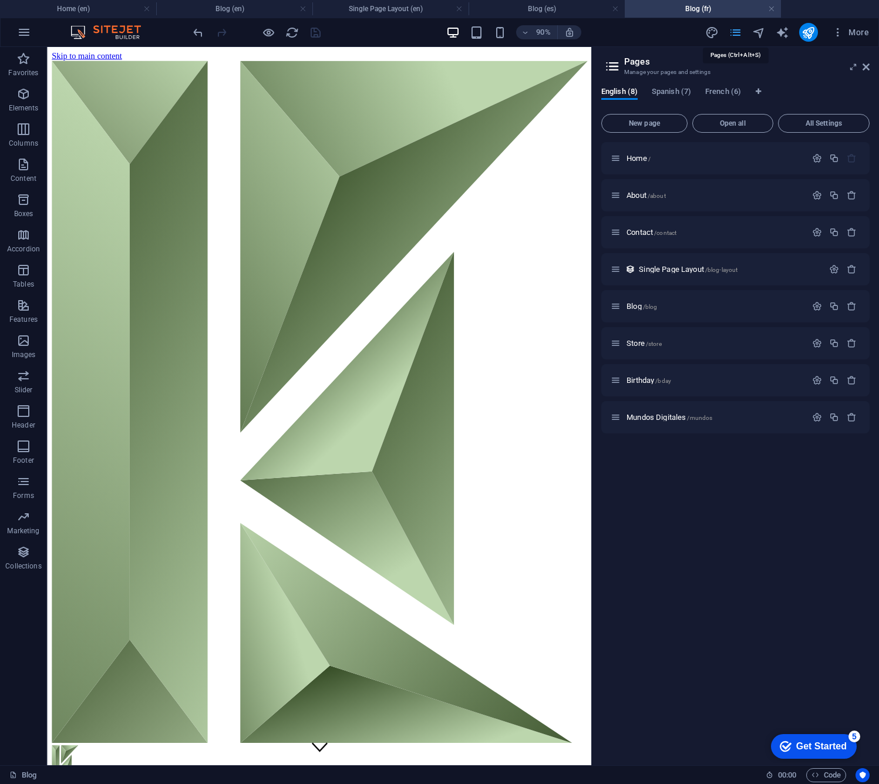
click at [737, 32] on icon "pages" at bounding box center [736, 33] width 14 height 14
click at [841, 31] on icon "button" at bounding box center [838, 32] width 12 height 12
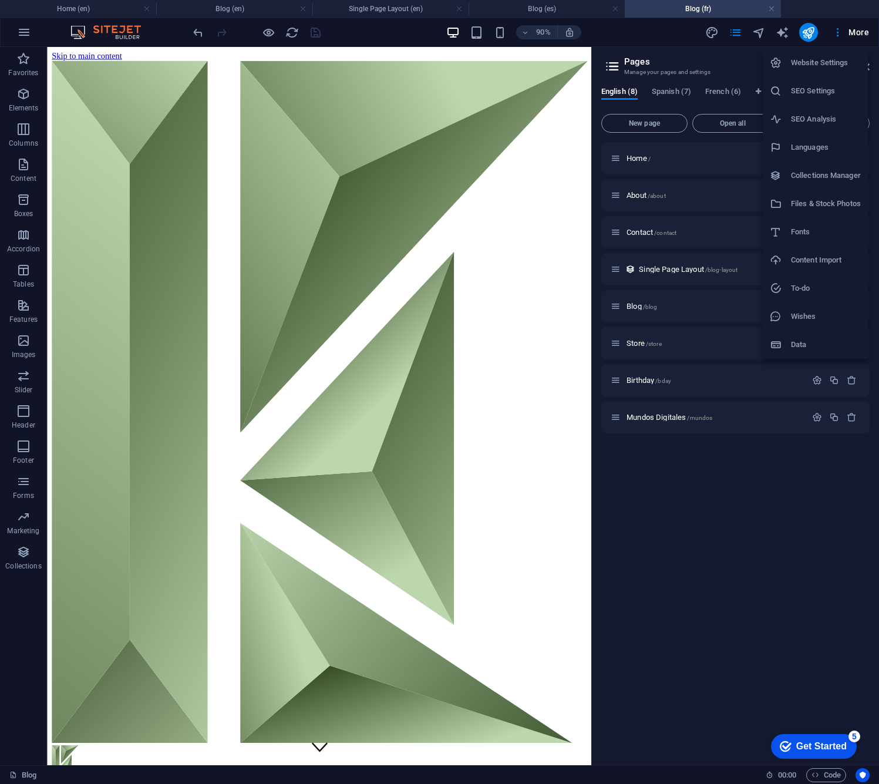
click at [821, 180] on h6 "Collections Manager" at bounding box center [826, 176] width 70 height 14
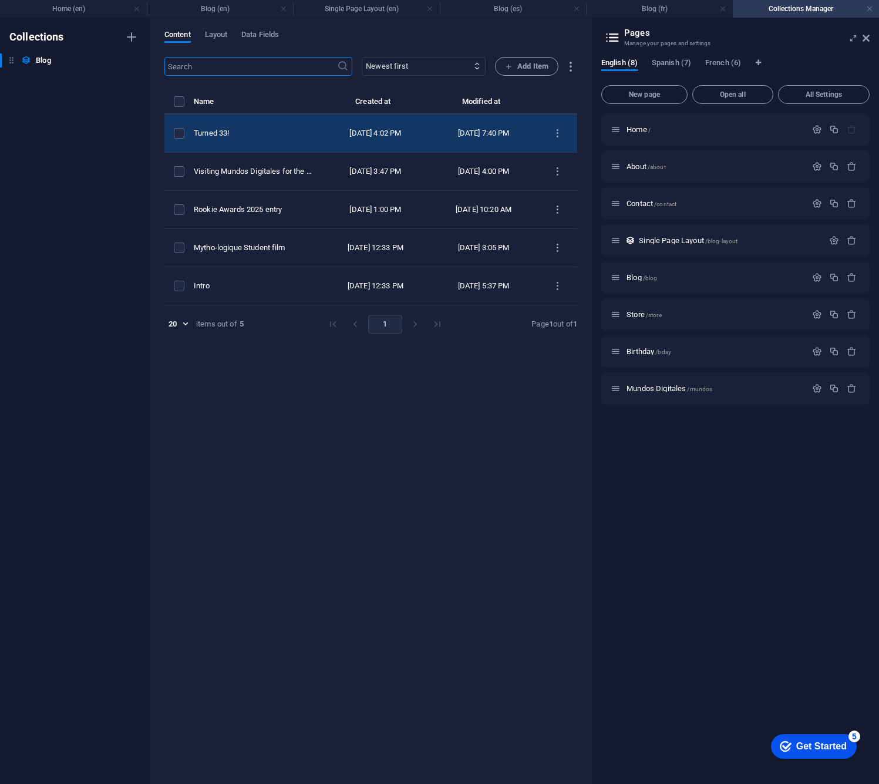
click at [271, 136] on div "Turned 33!" at bounding box center [253, 133] width 118 height 11
select select "Personal"
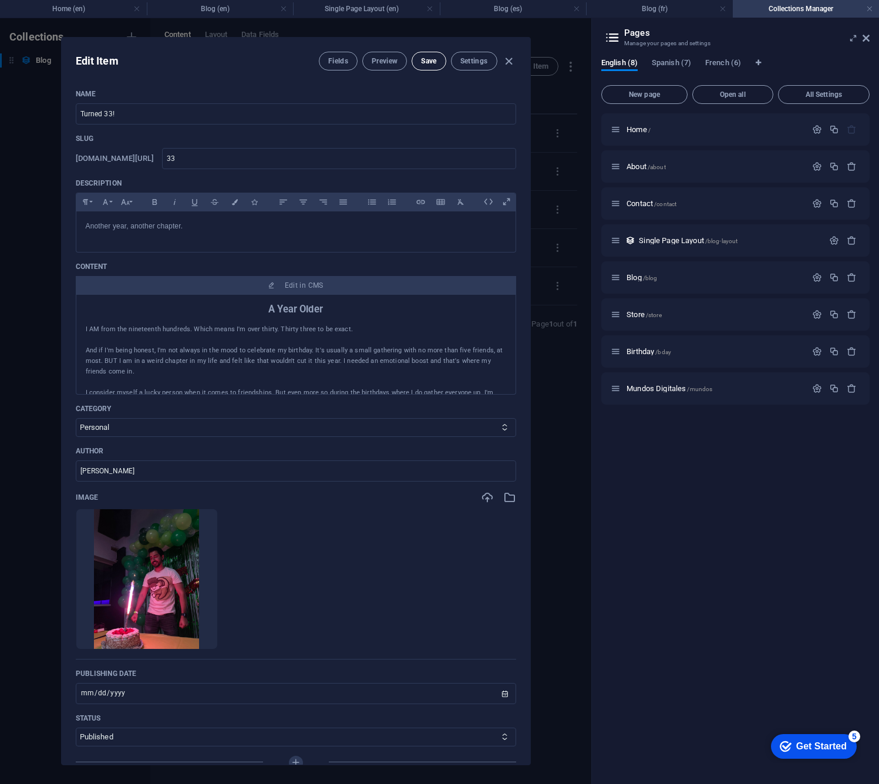
click at [426, 65] on span "Save" at bounding box center [428, 60] width 15 height 9
click at [512, 61] on icon "button" at bounding box center [509, 62] width 14 height 14
type input "[DATE]"
type input "33"
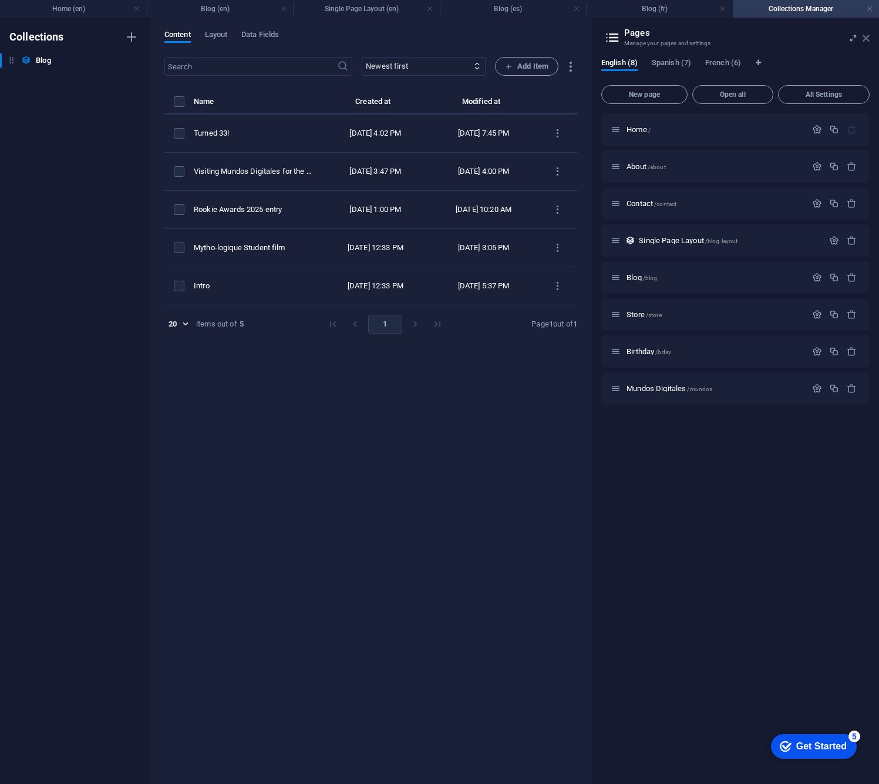
click at [867, 39] on icon at bounding box center [866, 37] width 7 height 9
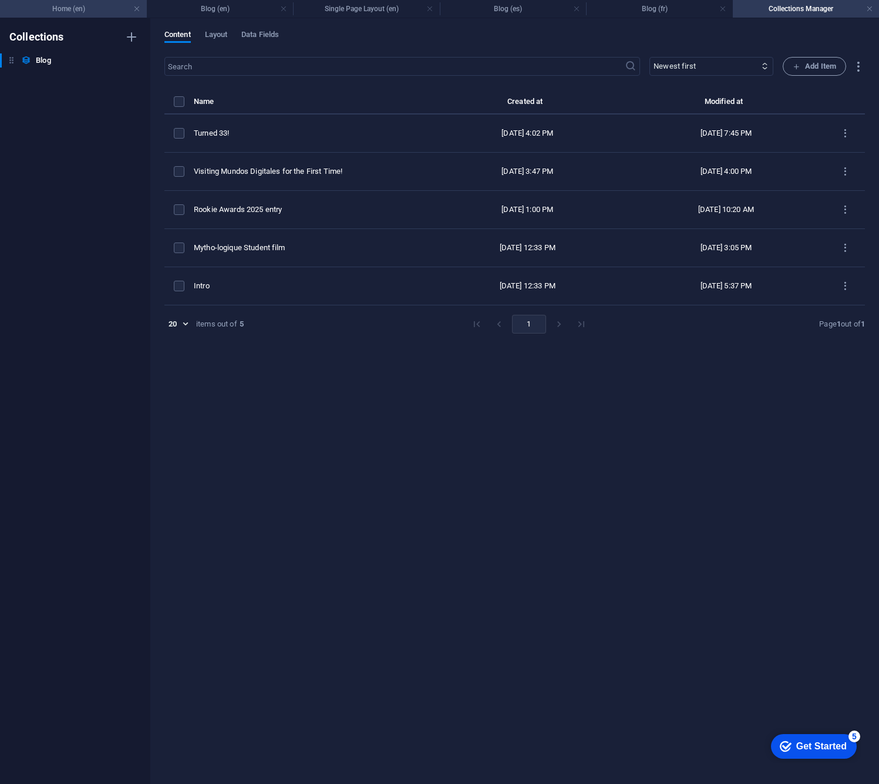
click at [88, 12] on h4 "Home (en)" at bounding box center [73, 8] width 147 height 13
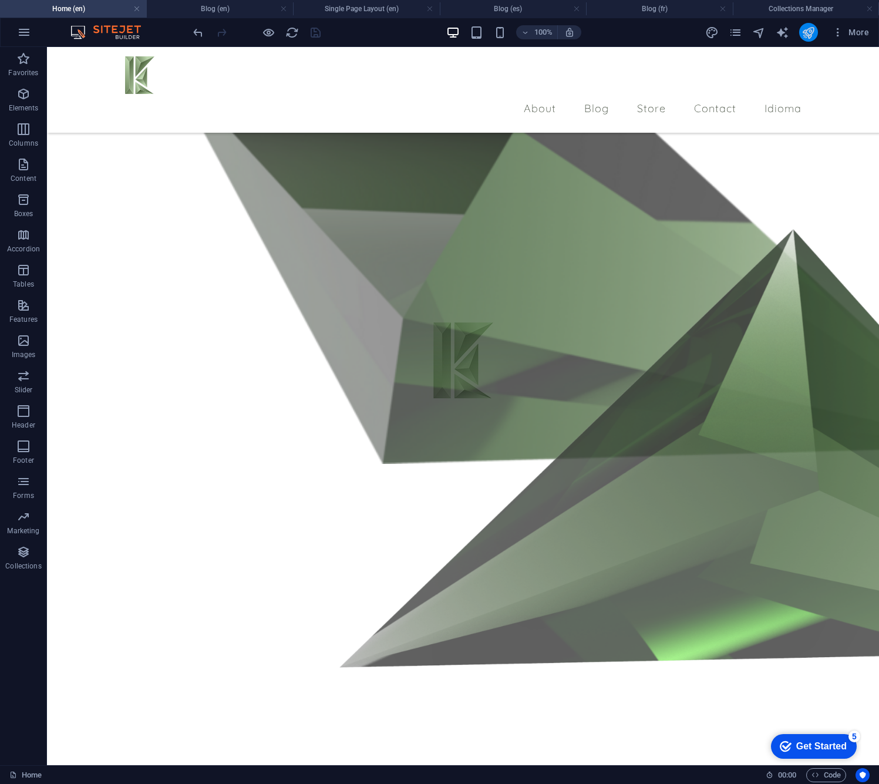
click at [810, 36] on icon "publish" at bounding box center [809, 33] width 14 height 14
